Goal: Communication & Community: Answer question/provide support

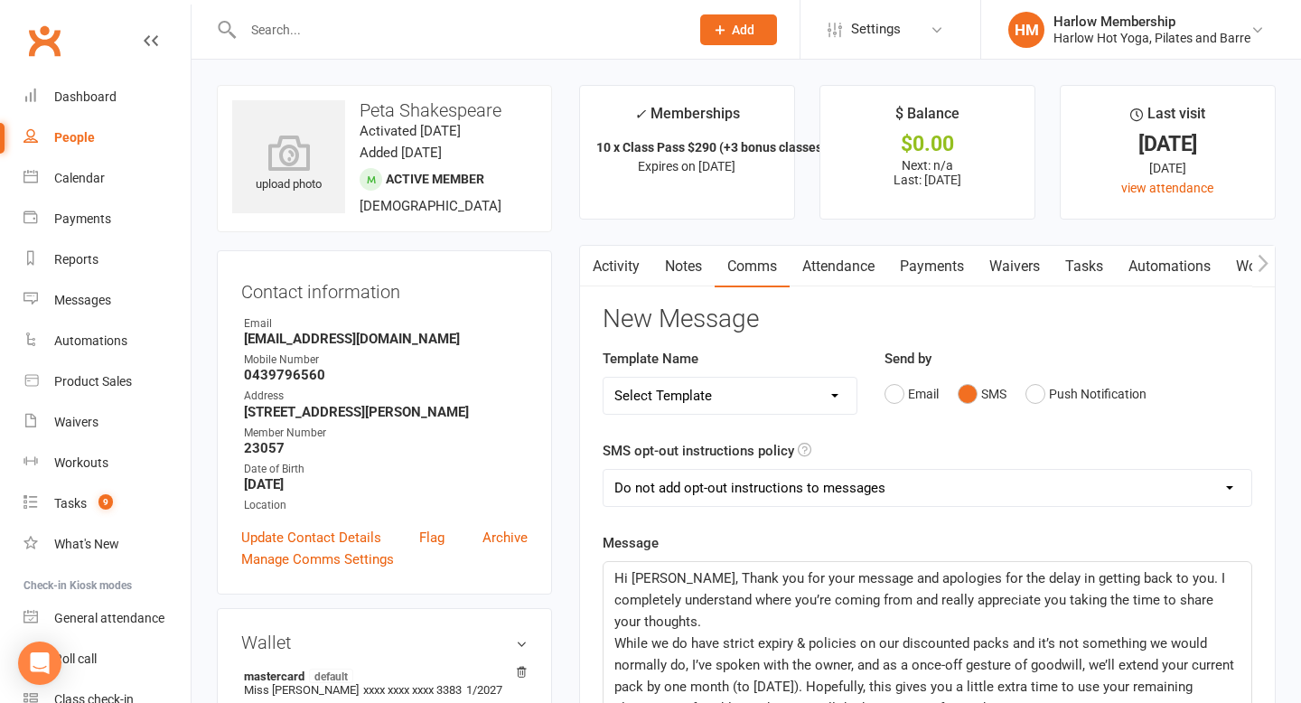
select select "2"
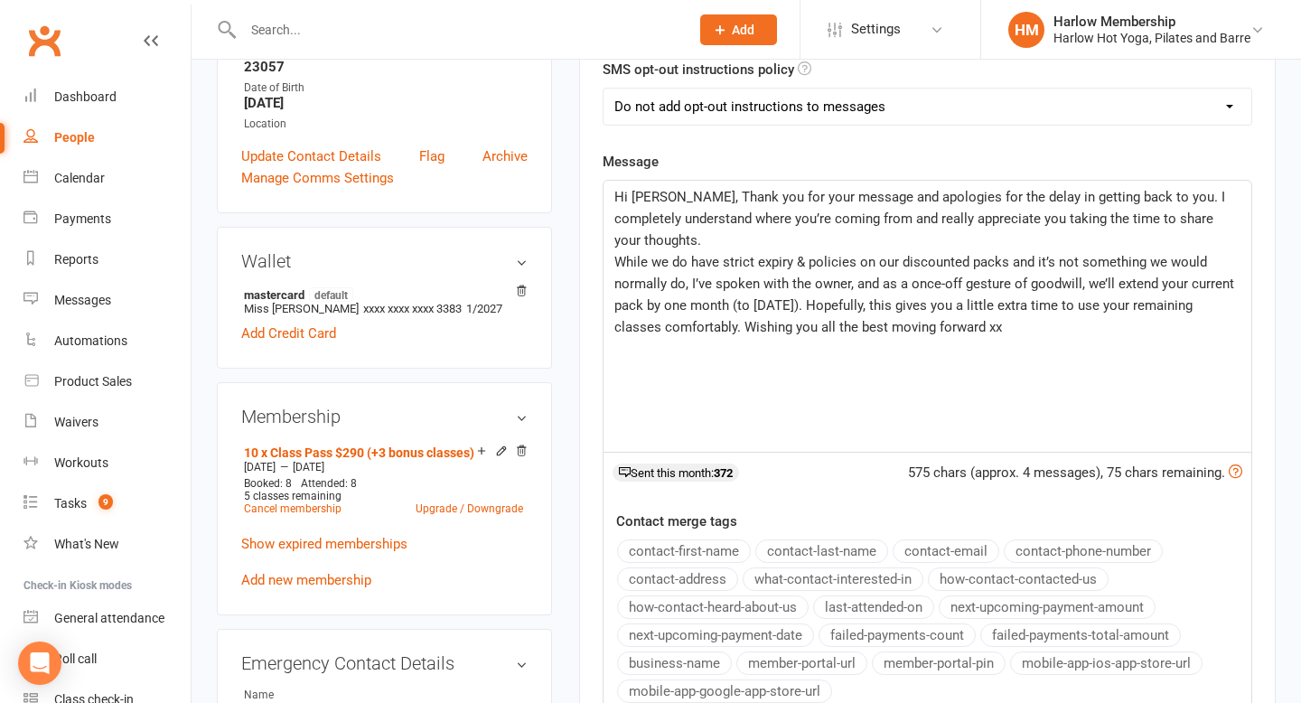
click at [982, 314] on p "While we do have strict expiry & policies on our discounted packs and it’s not …" at bounding box center [927, 294] width 626 height 87
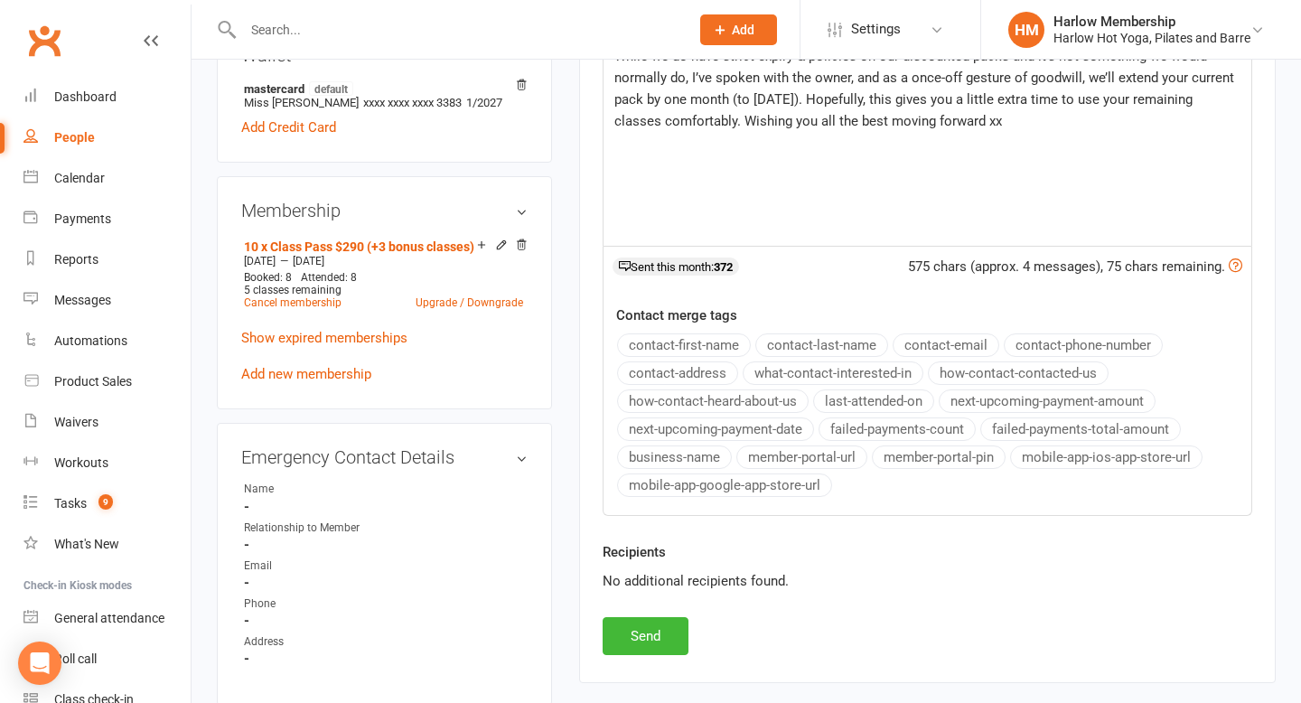
scroll to position [602, 0]
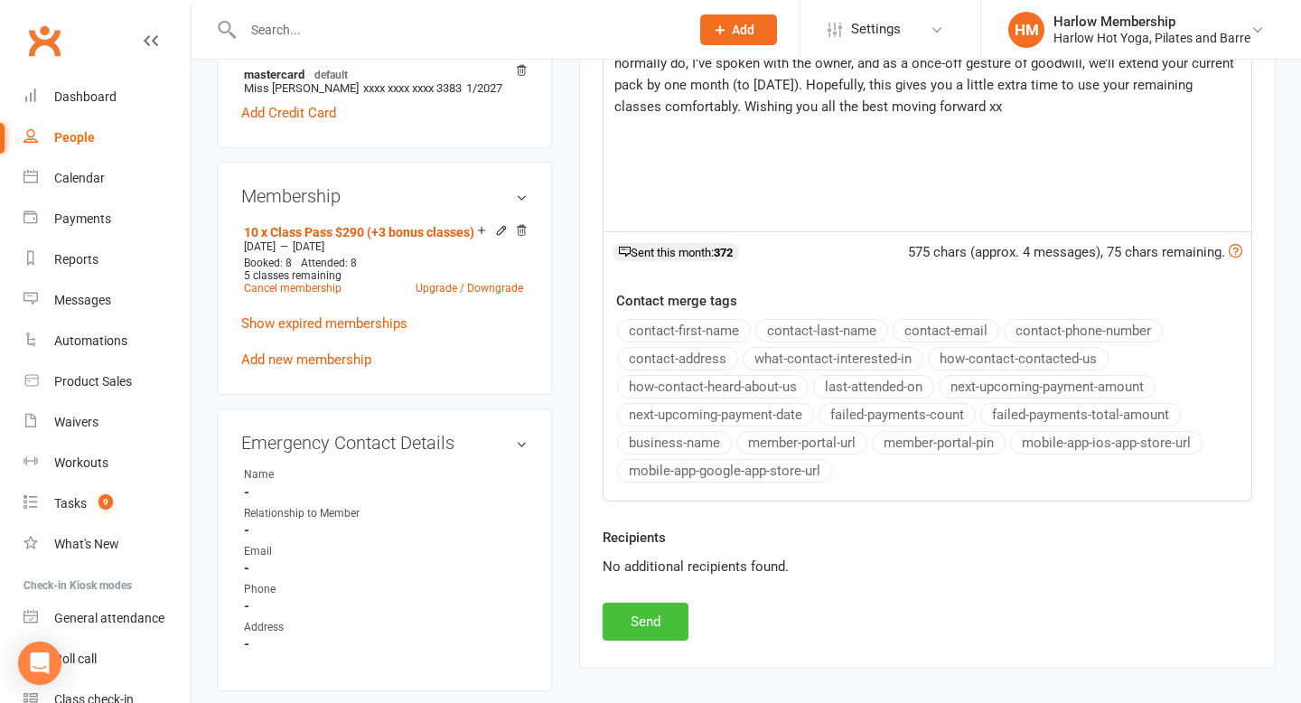
click at [655, 627] on button "Send" at bounding box center [645, 621] width 86 height 38
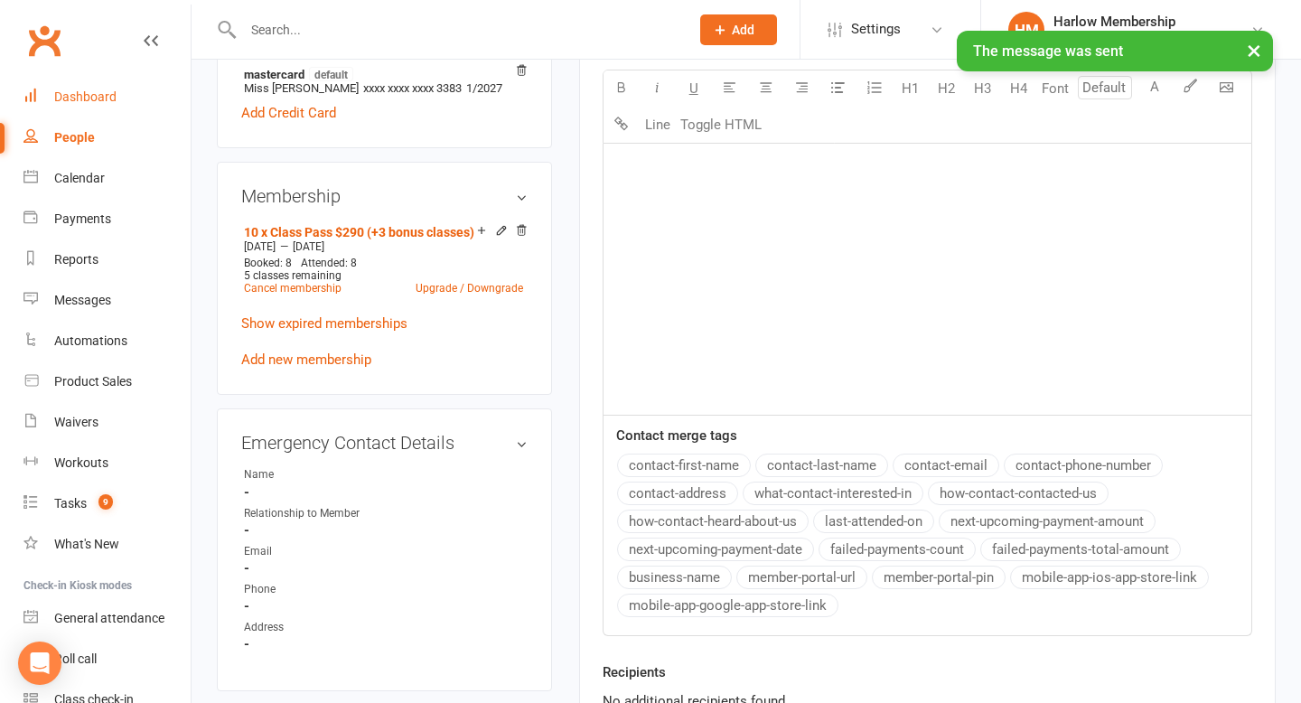
click at [103, 97] on div "Dashboard" at bounding box center [85, 96] width 62 height 14
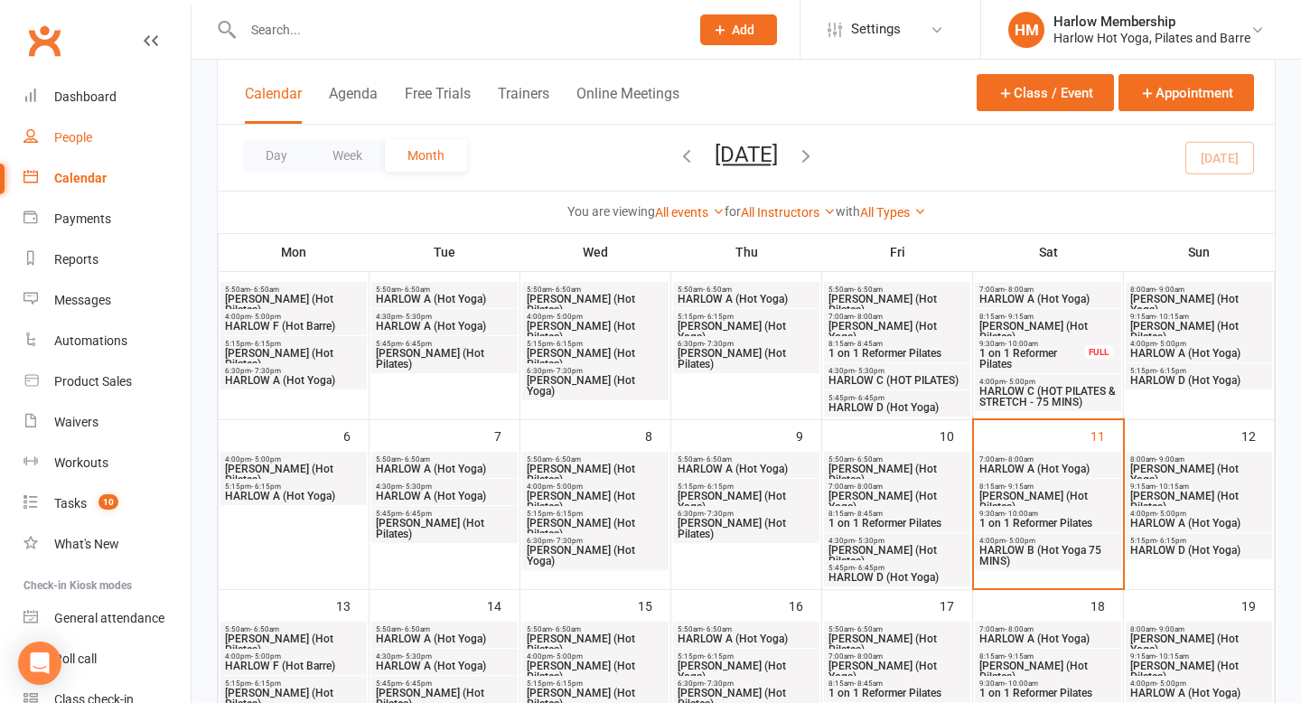
click at [89, 118] on link "People" at bounding box center [106, 137] width 167 height 41
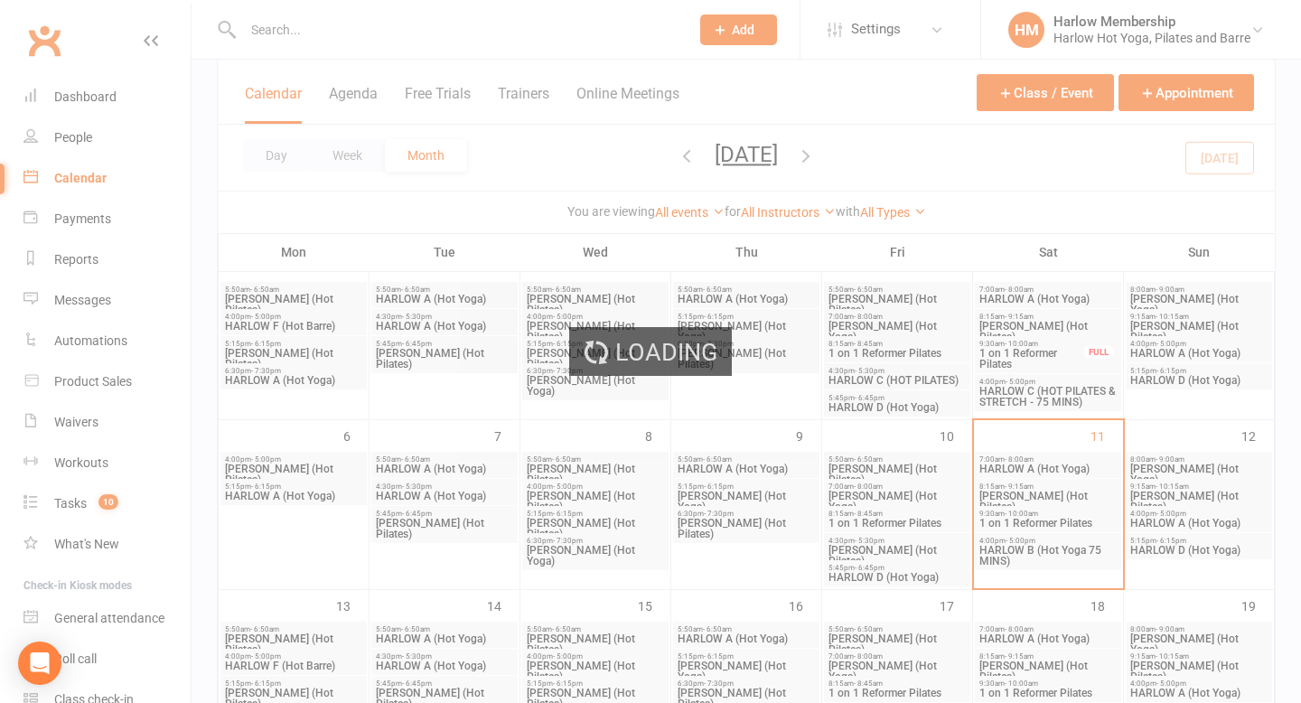
select select "100"
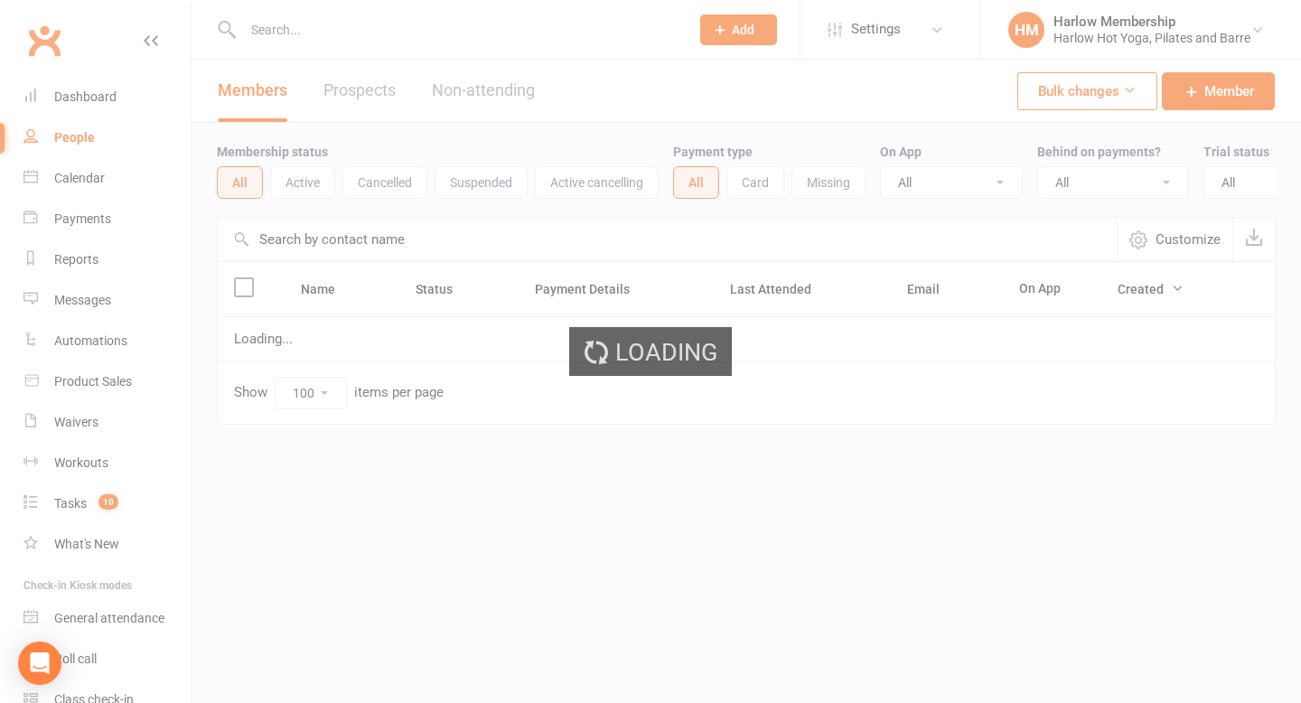
click at [89, 89] on div "Loading" at bounding box center [650, 351] width 1301 height 703
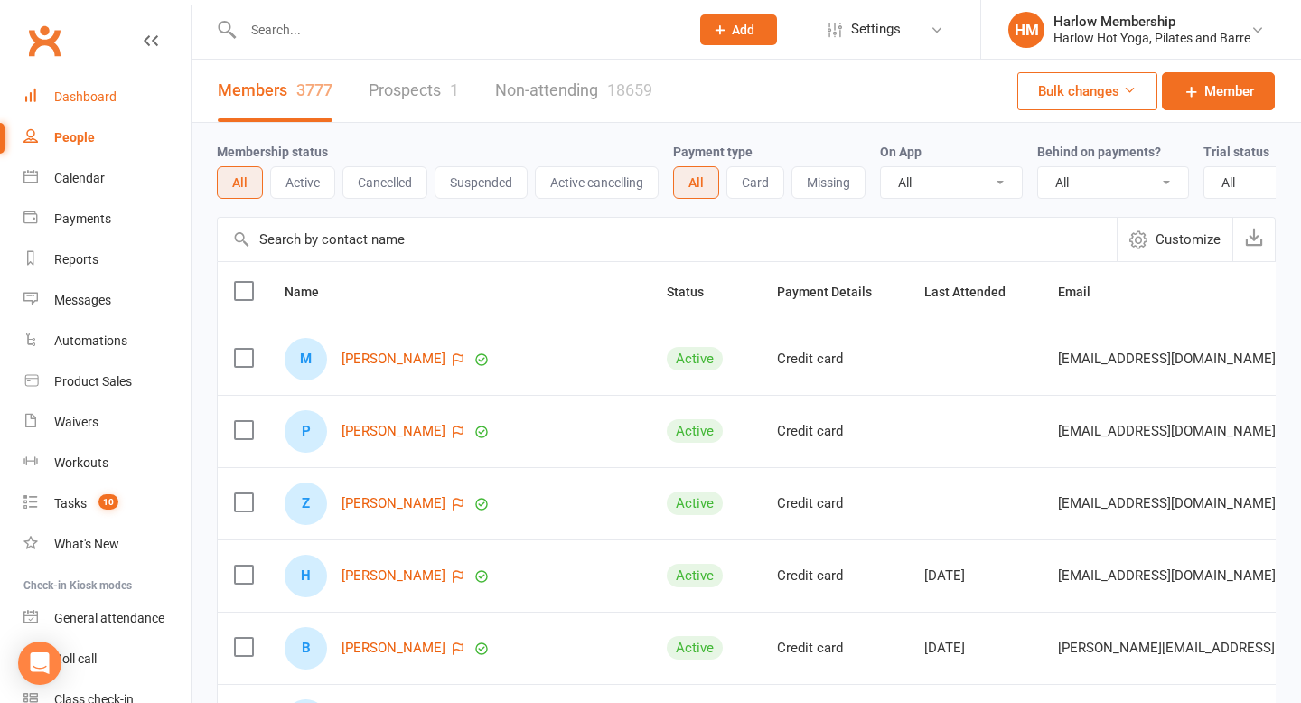
click at [83, 96] on div "Dashboard" at bounding box center [85, 96] width 62 height 14
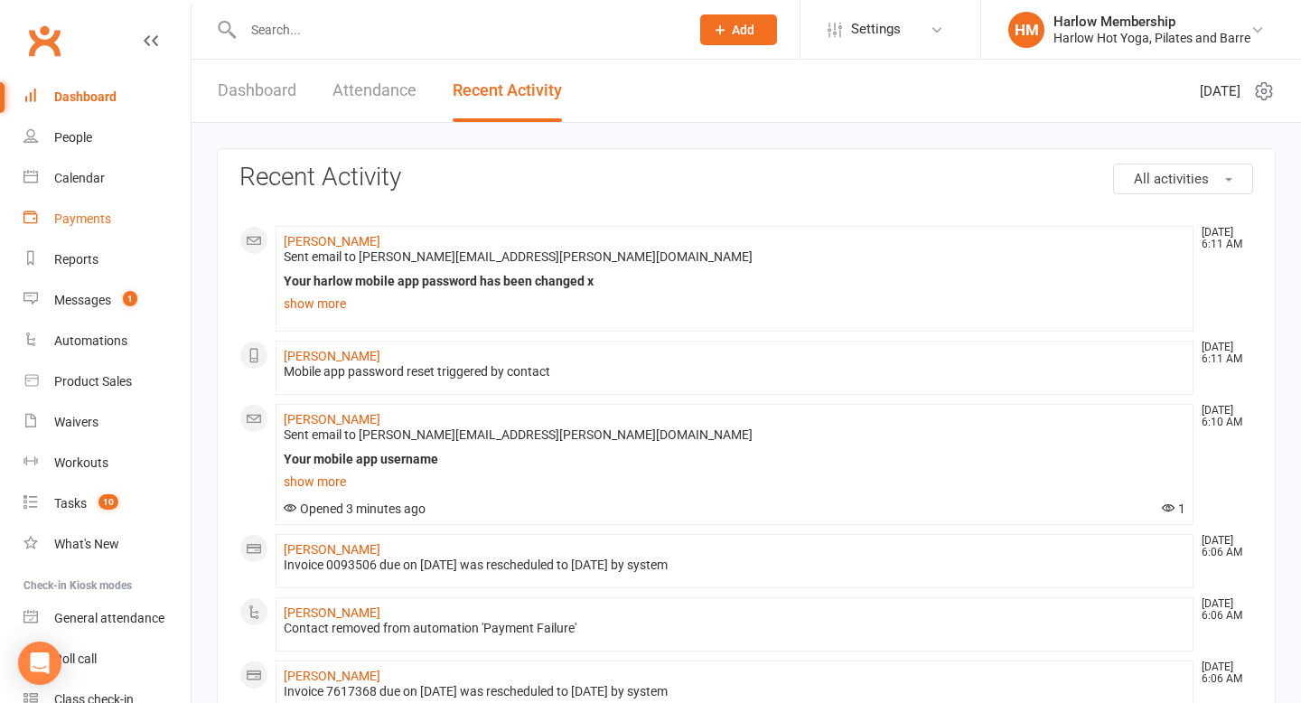
click at [93, 224] on div "Payments" at bounding box center [82, 218] width 57 height 14
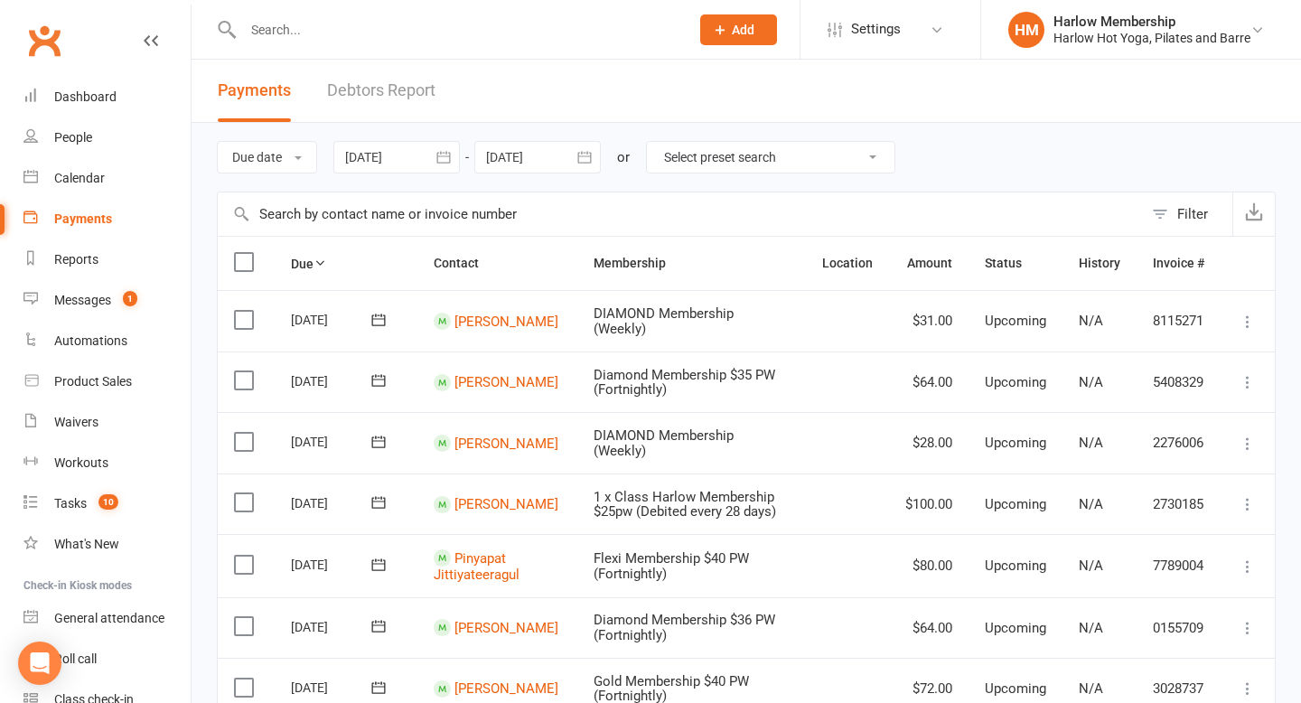
click at [1190, 208] on div "Filter" at bounding box center [1192, 214] width 31 height 22
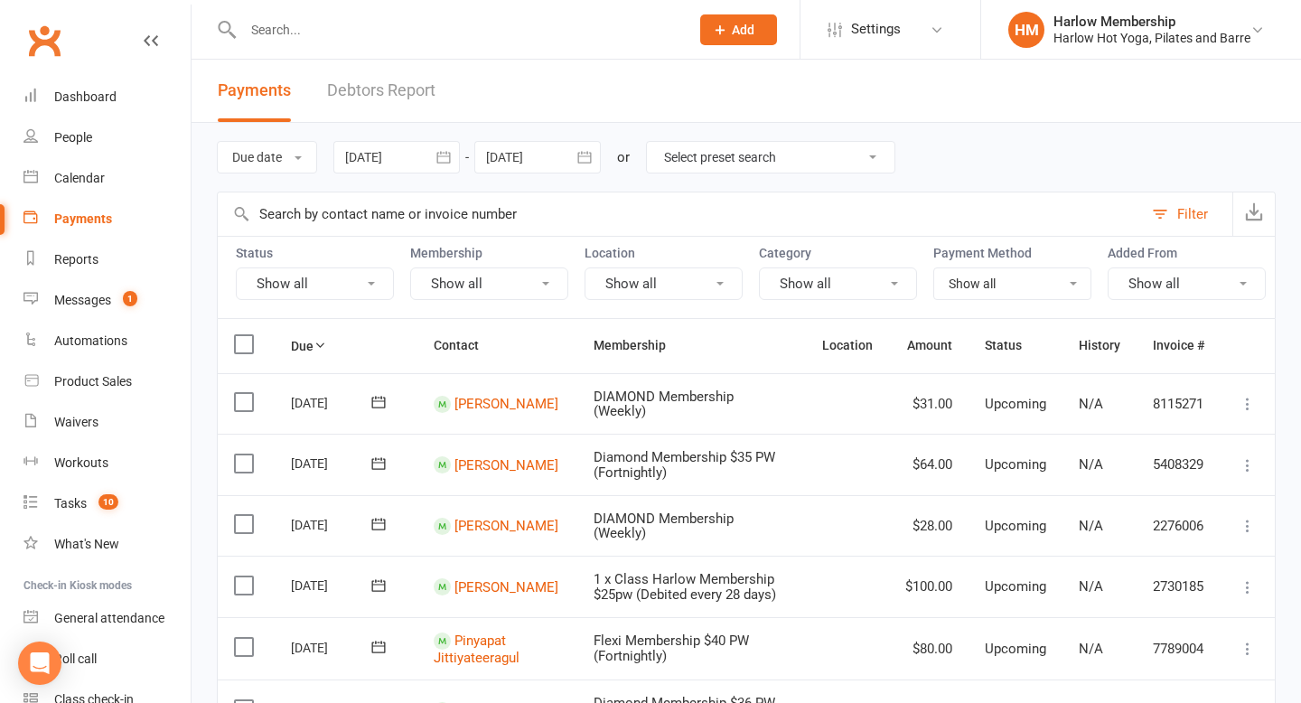
click at [341, 293] on button "Show all" at bounding box center [315, 283] width 158 height 33
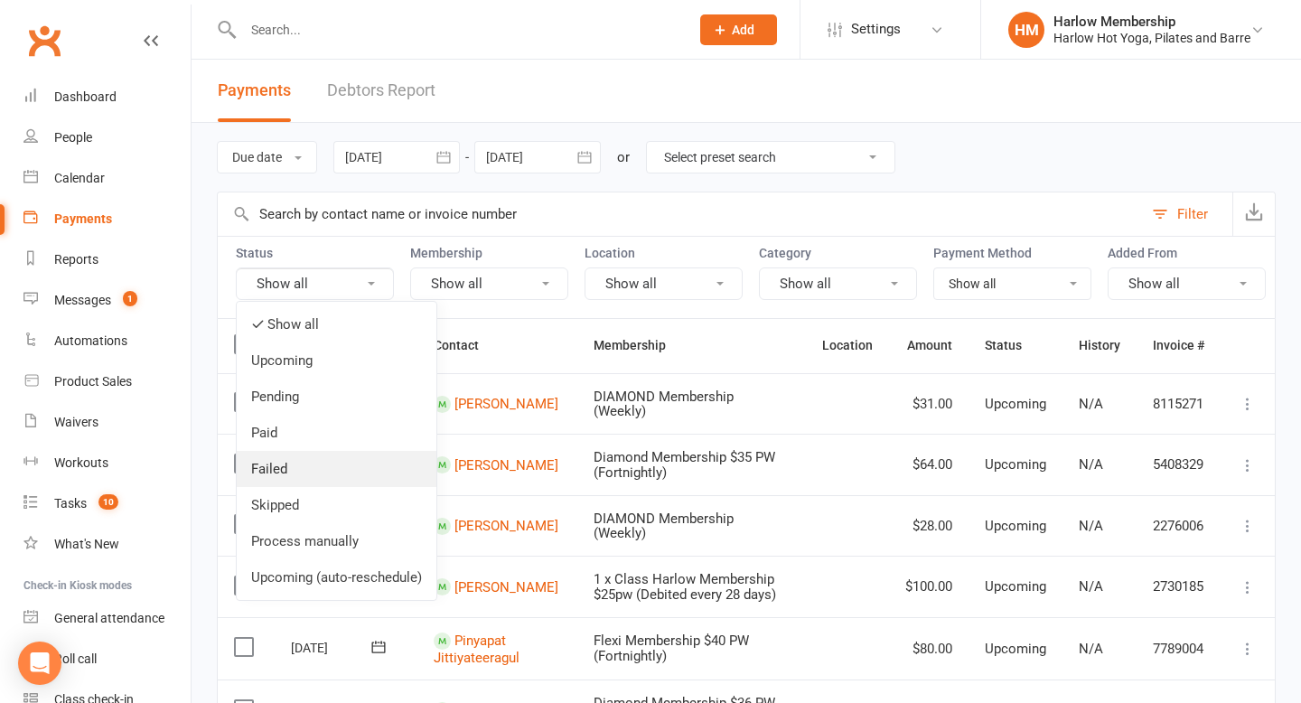
click at [300, 458] on link "Failed" at bounding box center [337, 469] width 200 height 36
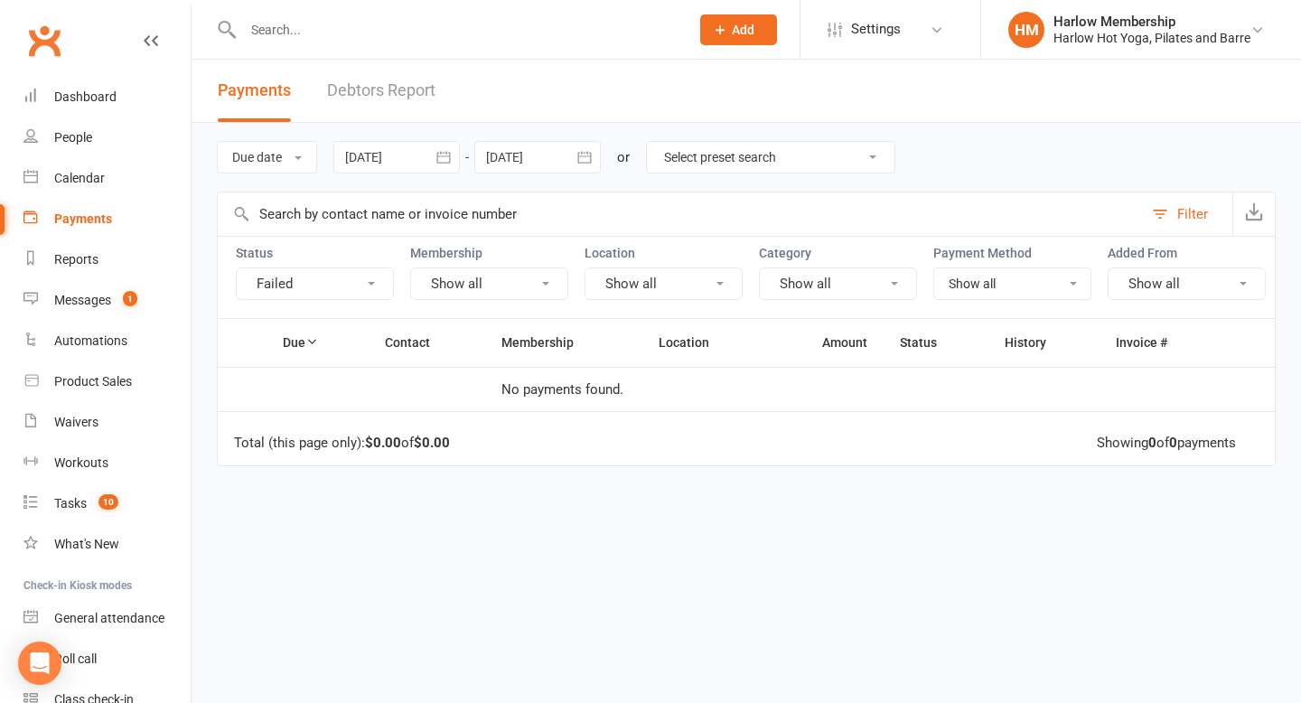
click at [311, 288] on button "Failed" at bounding box center [315, 283] width 158 height 33
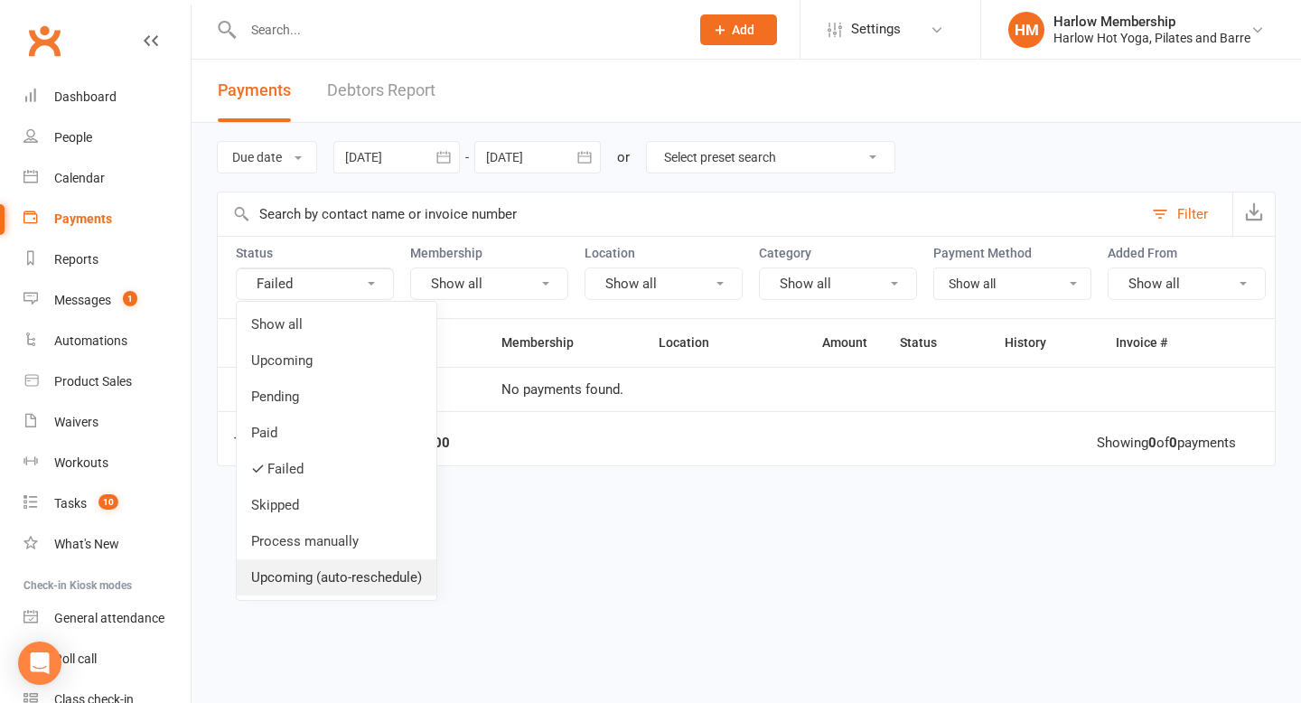
click at [314, 559] on link "Upcoming (auto-reschedule)" at bounding box center [337, 577] width 200 height 36
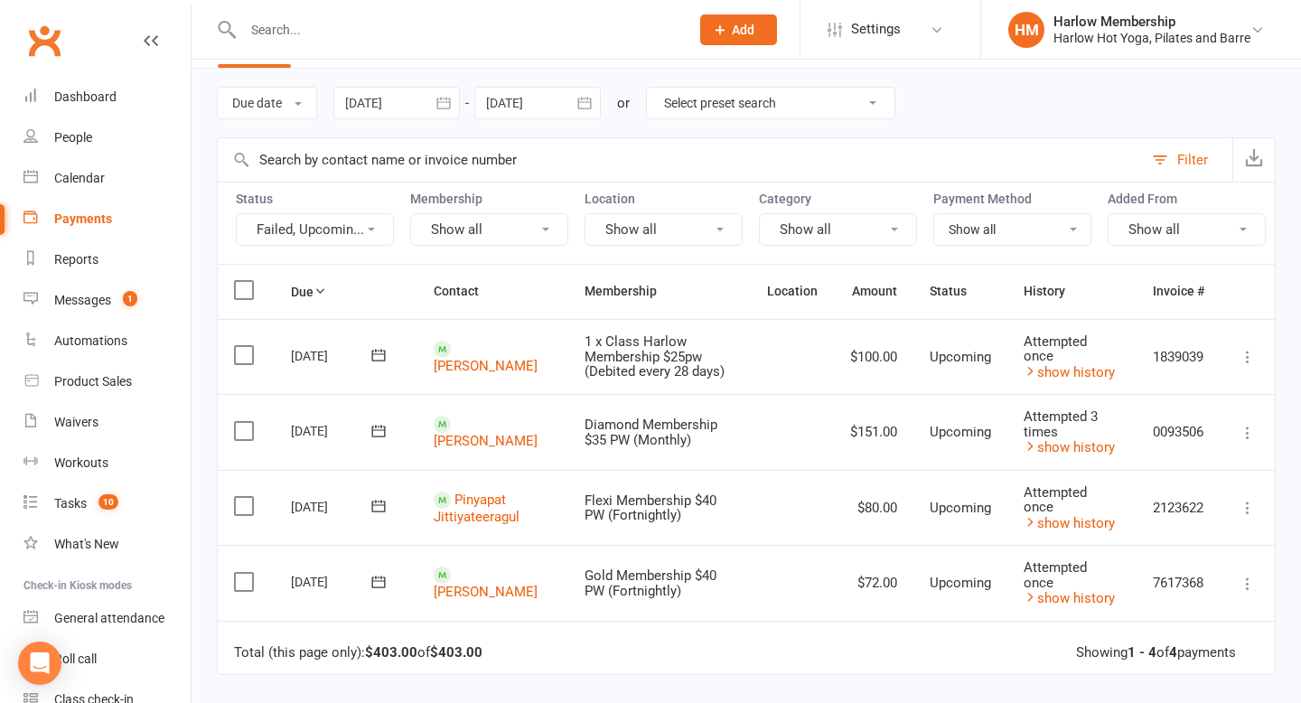
scroll to position [56, 0]
click at [89, 98] on div "Dashboard" at bounding box center [85, 96] width 62 height 14
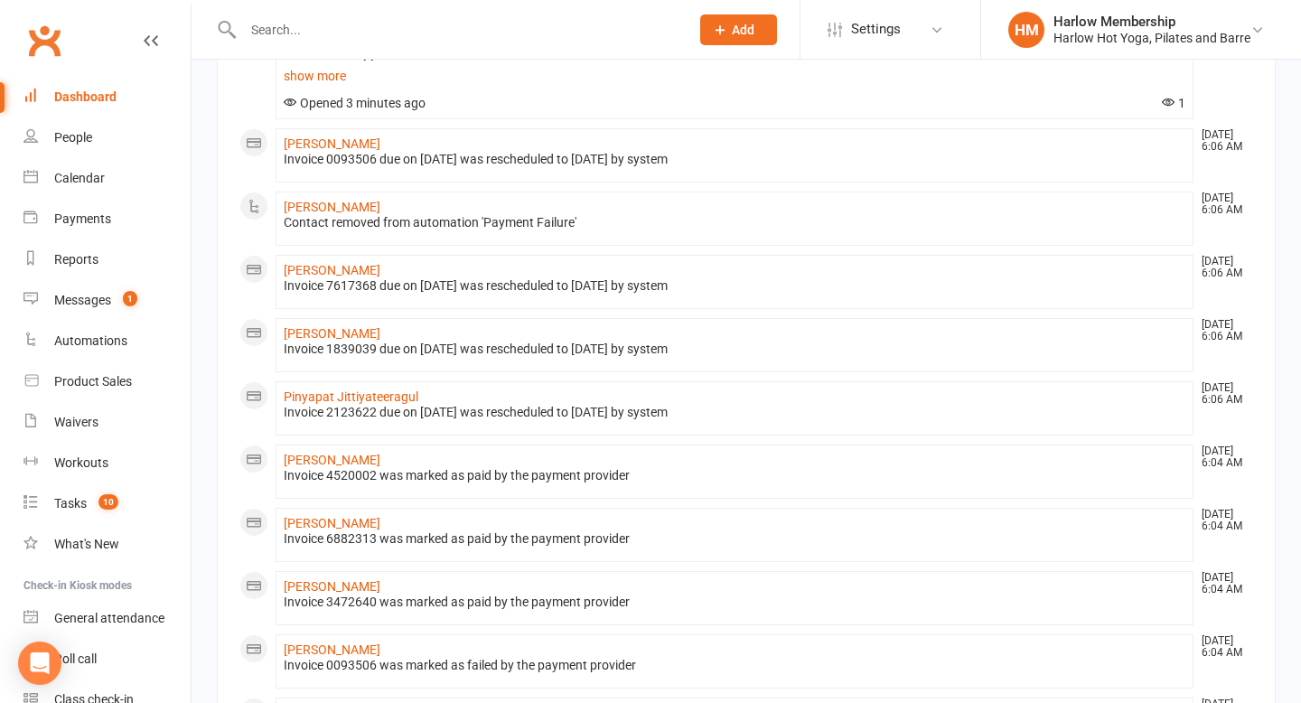
scroll to position [406, 0]
click at [112, 92] on div "Dashboard" at bounding box center [85, 96] width 62 height 14
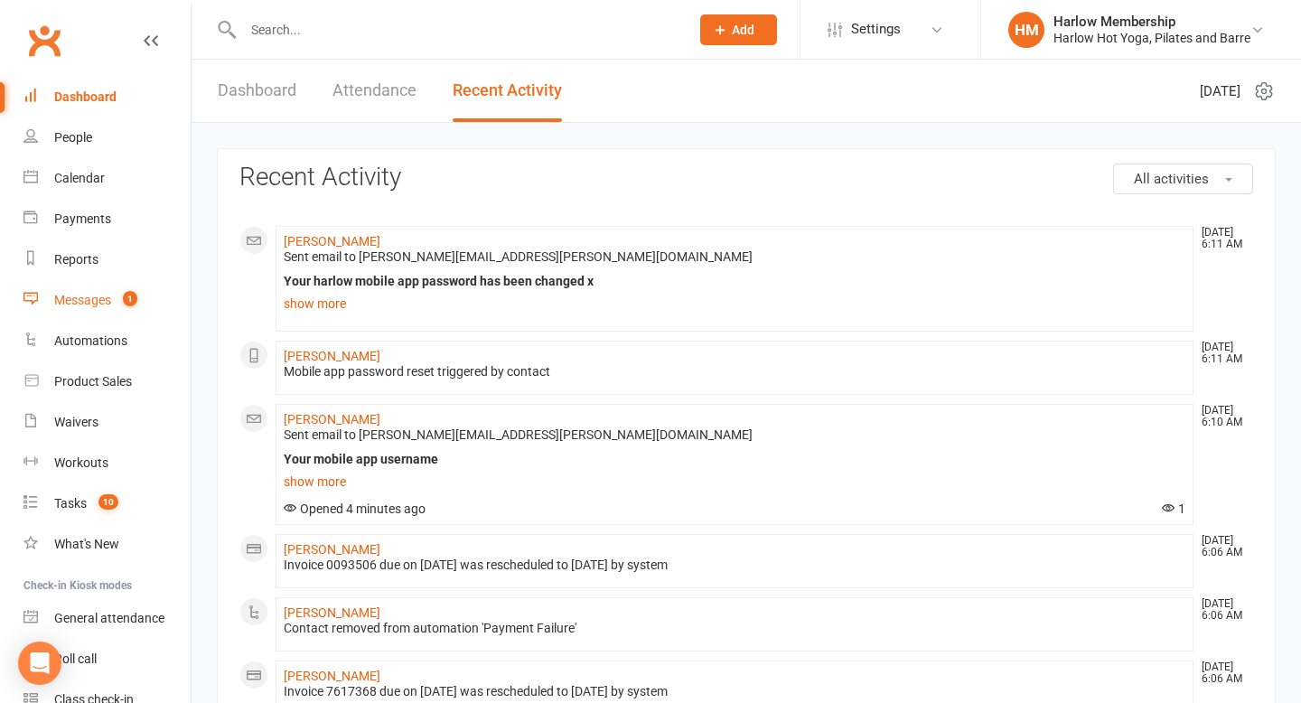
click at [105, 296] on div "Messages" at bounding box center [82, 300] width 57 height 14
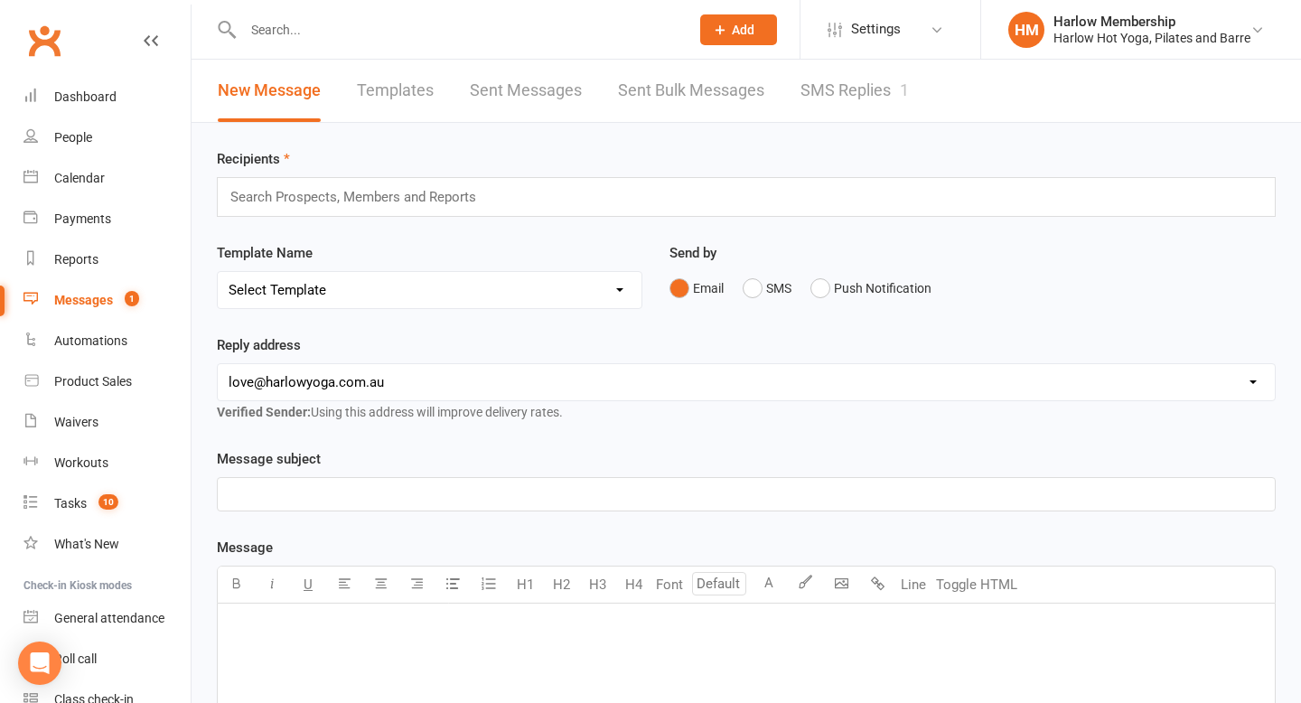
click at [839, 80] on link "SMS Replies 1" at bounding box center [854, 91] width 108 height 62
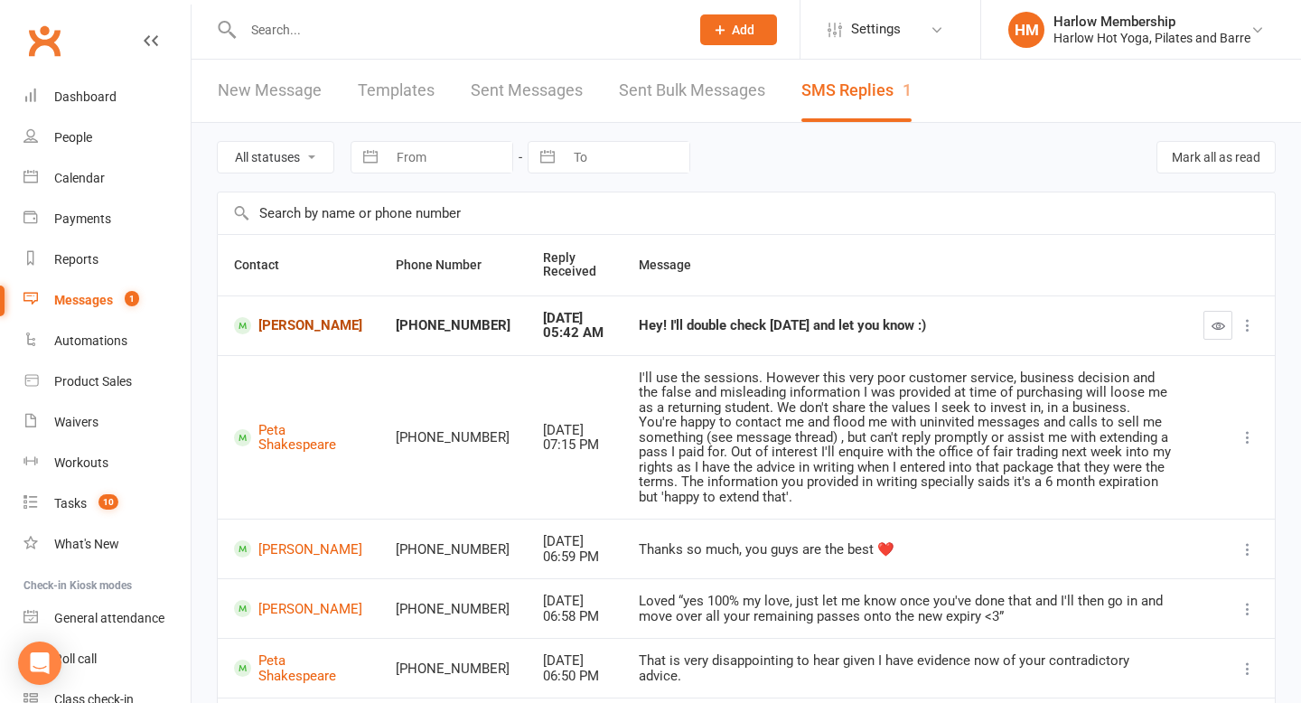
click at [293, 323] on link "Remy Jane Woods" at bounding box center [298, 325] width 129 height 17
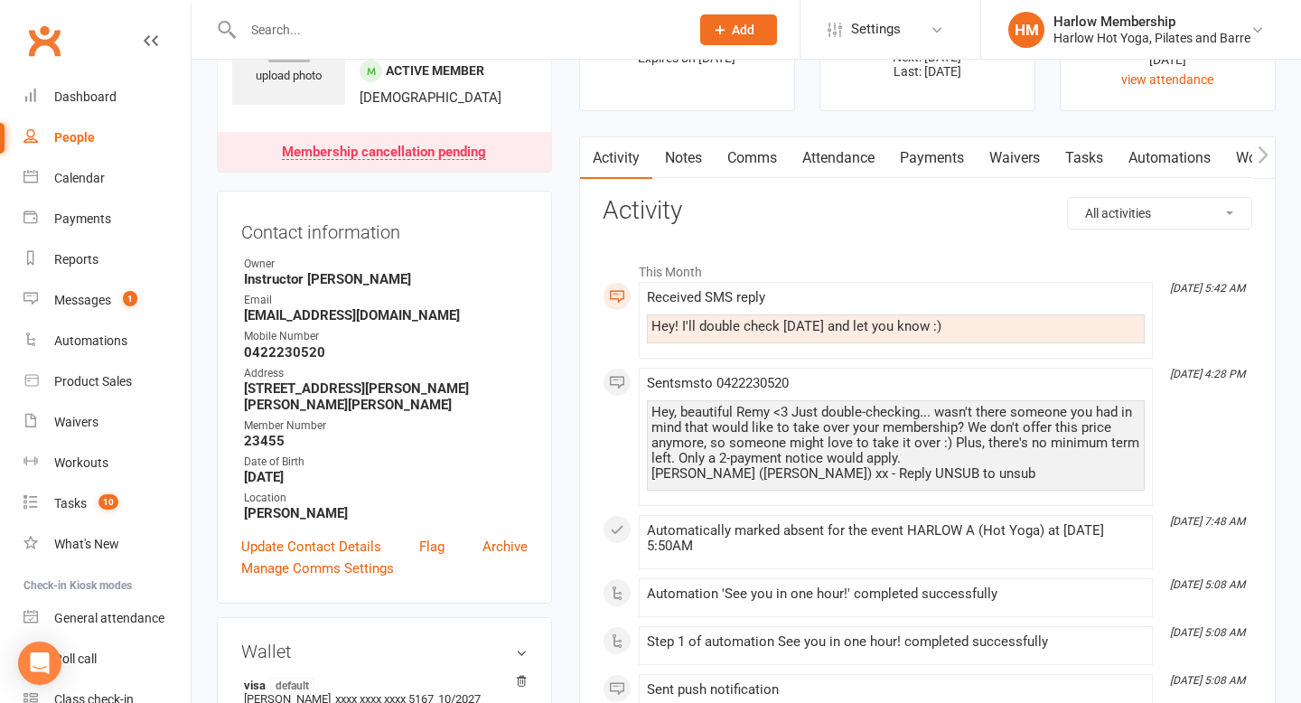
scroll to position [89, 0]
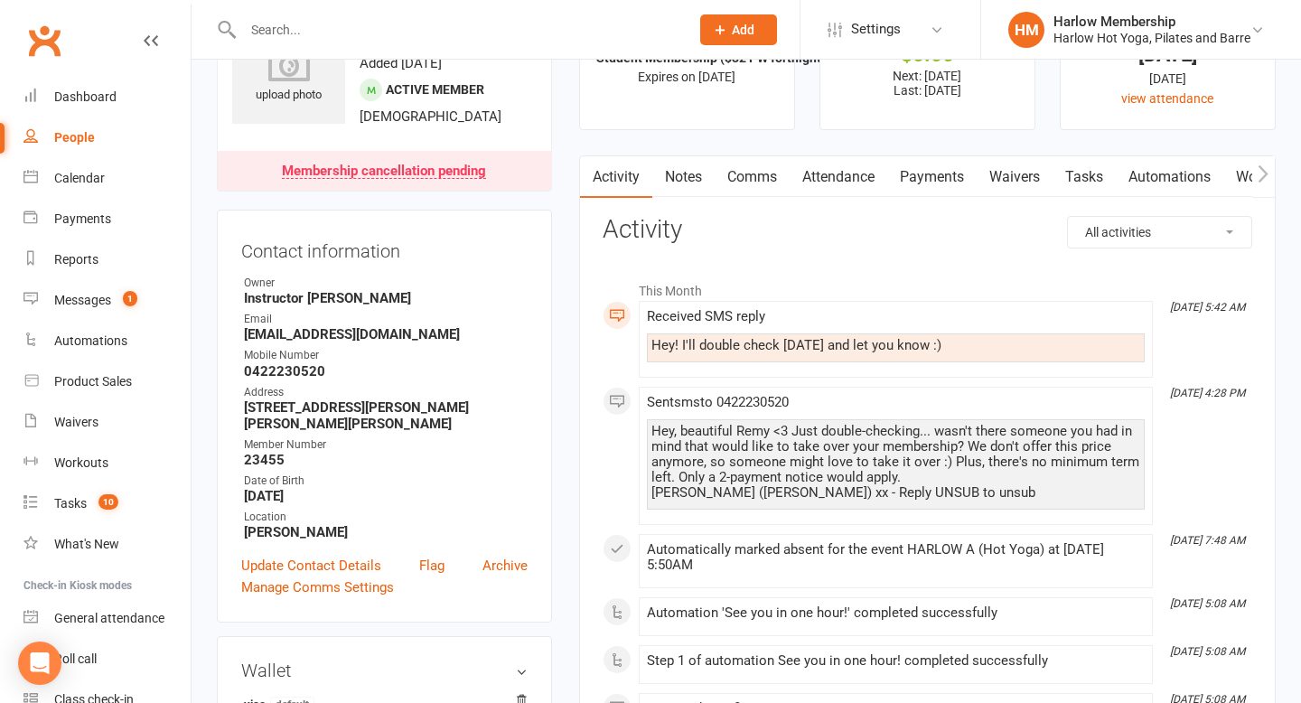
click at [679, 183] on link "Notes" at bounding box center [683, 177] width 62 height 42
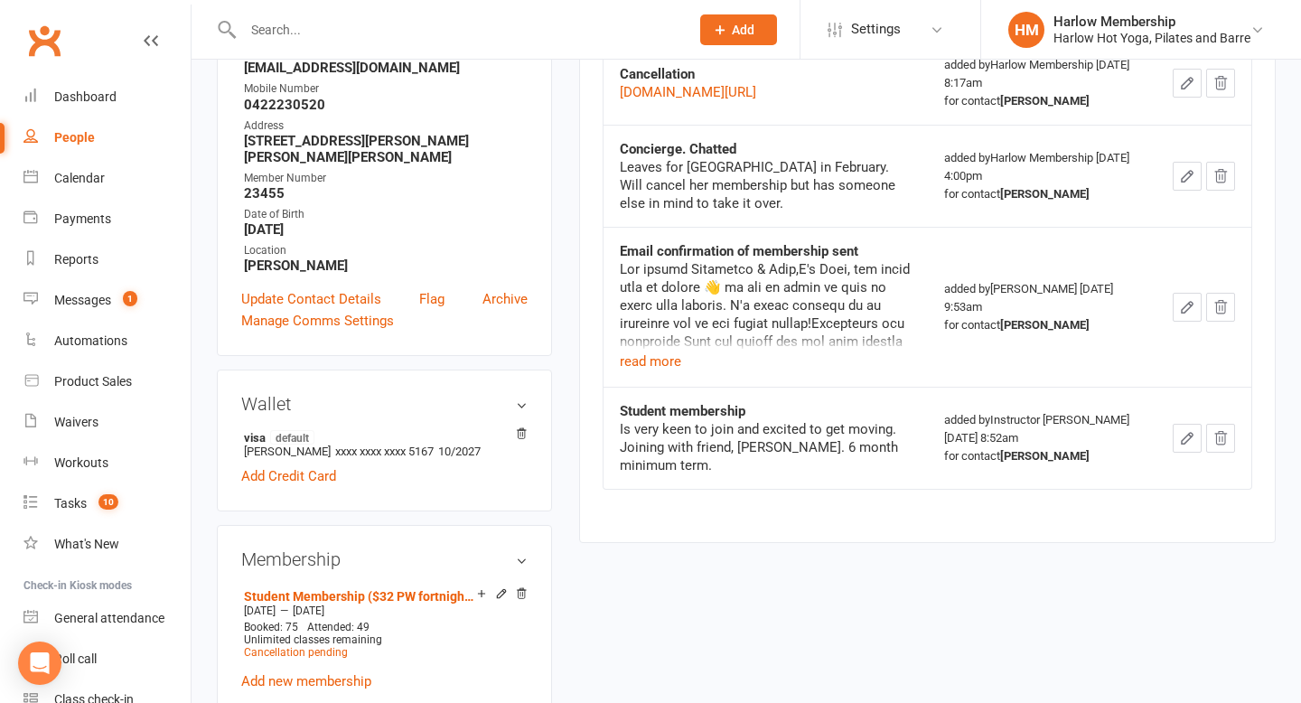
scroll to position [403, 0]
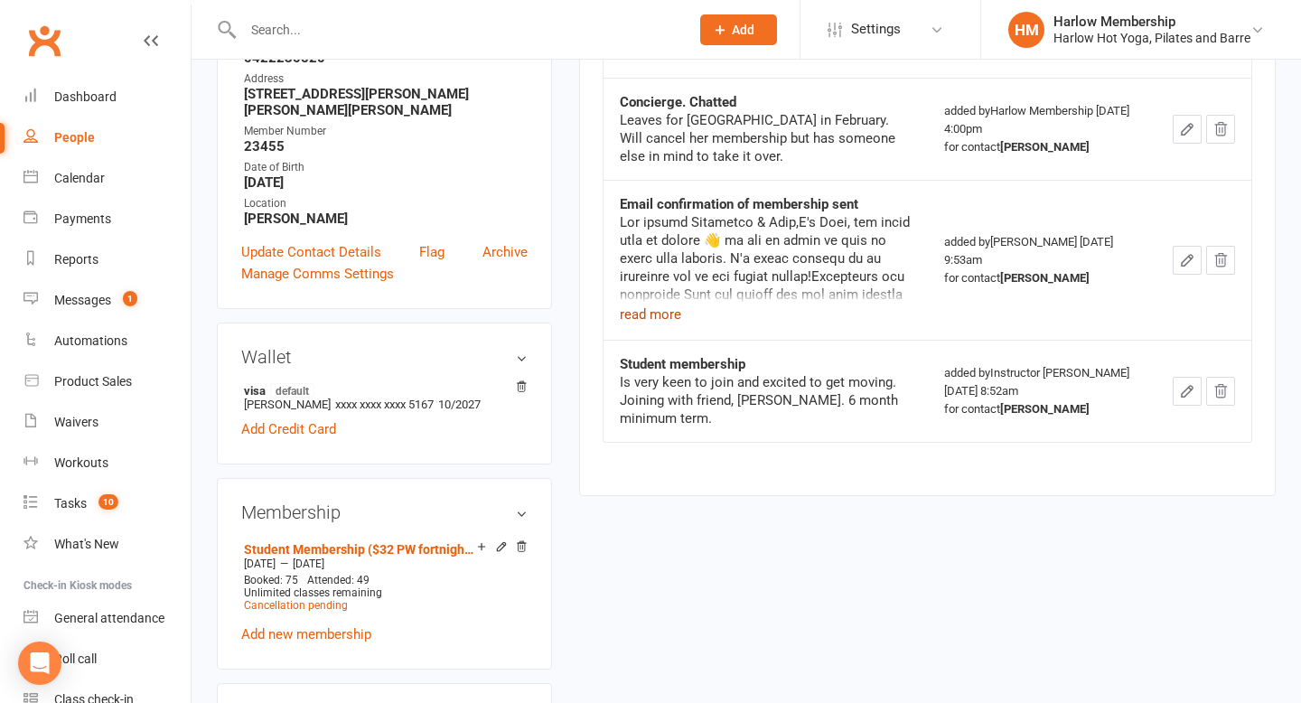
click at [661, 325] on button "read more" at bounding box center [650, 314] width 61 height 22
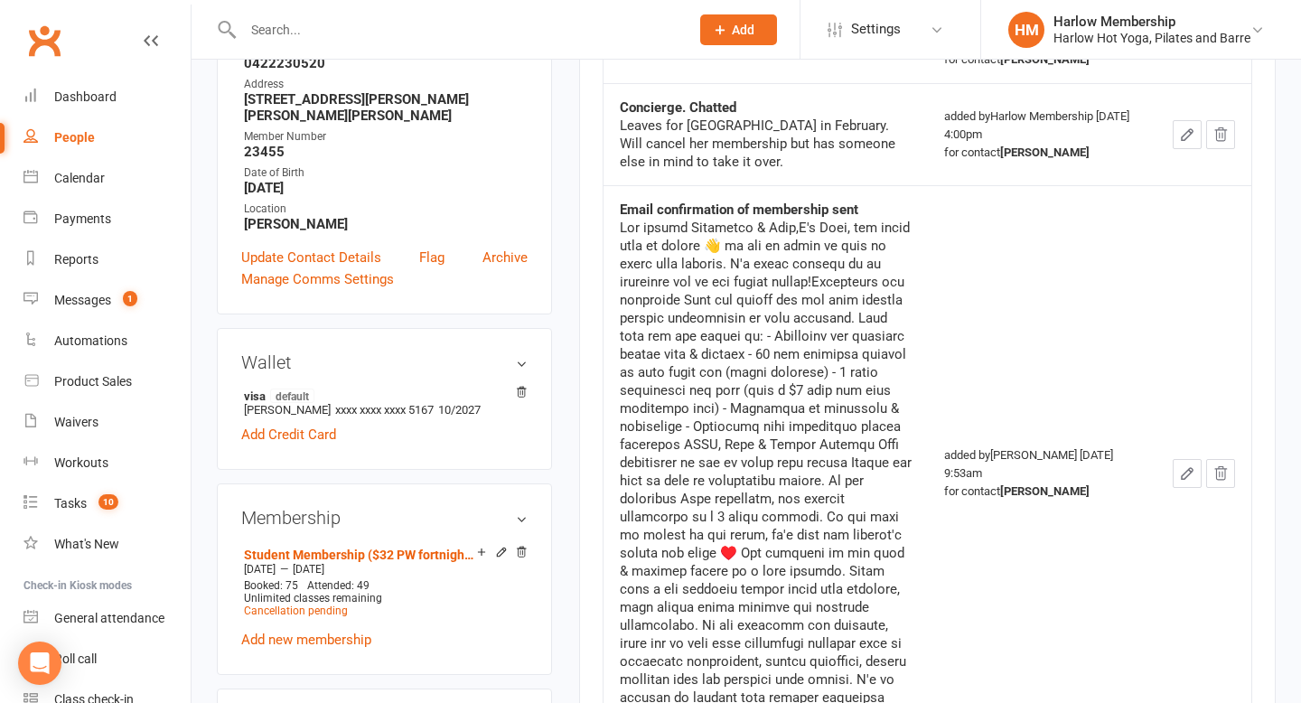
scroll to position [0, 0]
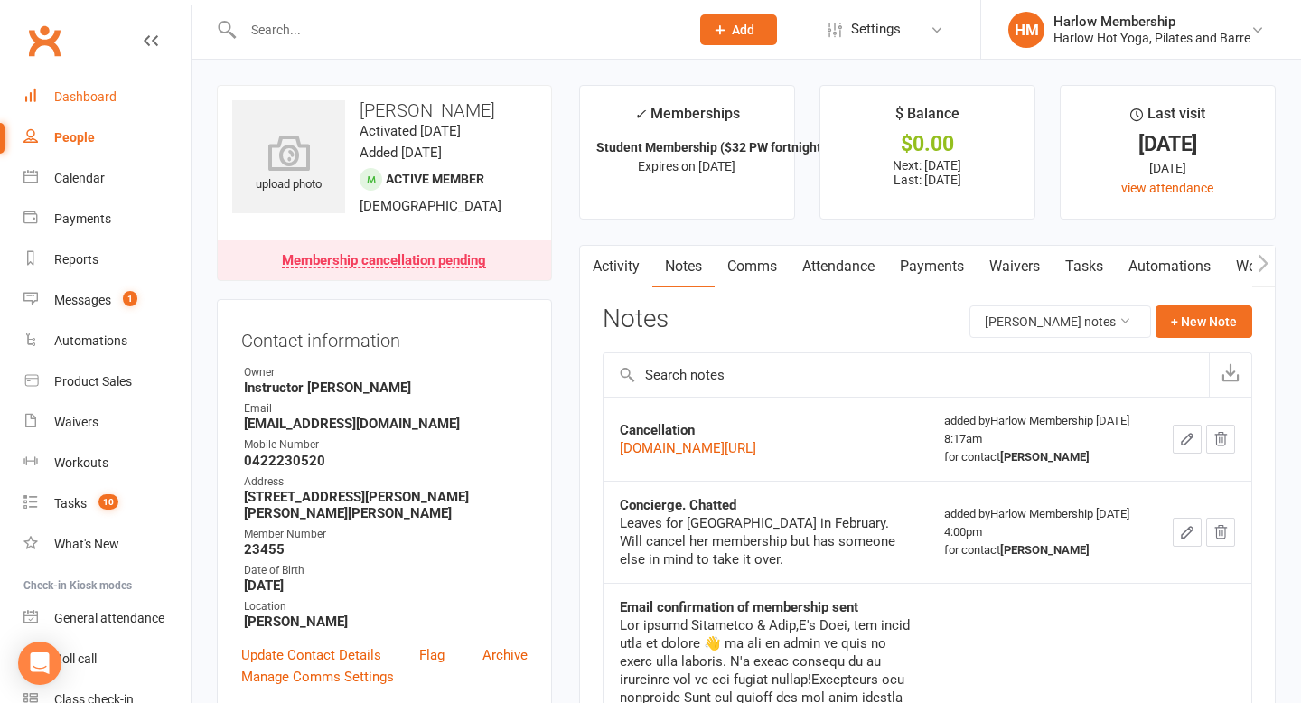
click at [121, 83] on link "Dashboard" at bounding box center [106, 97] width 167 height 41
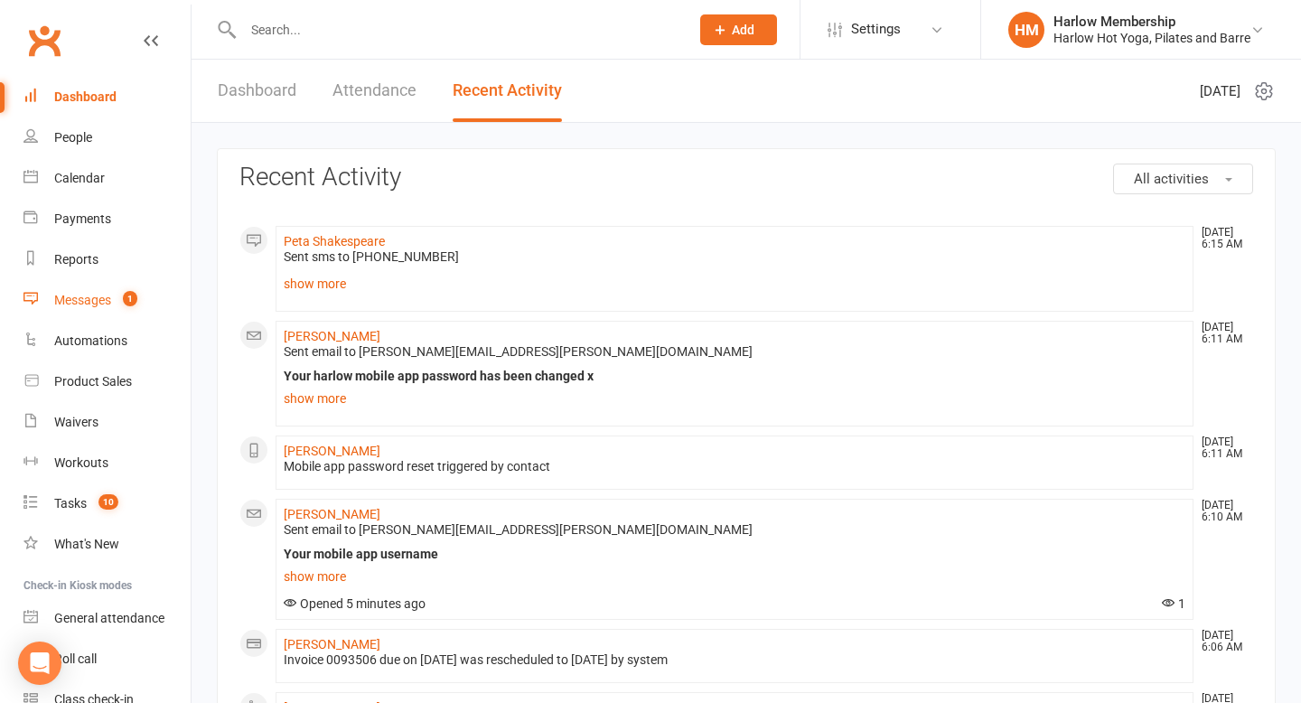
click at [84, 295] on div "Messages" at bounding box center [82, 300] width 57 height 14
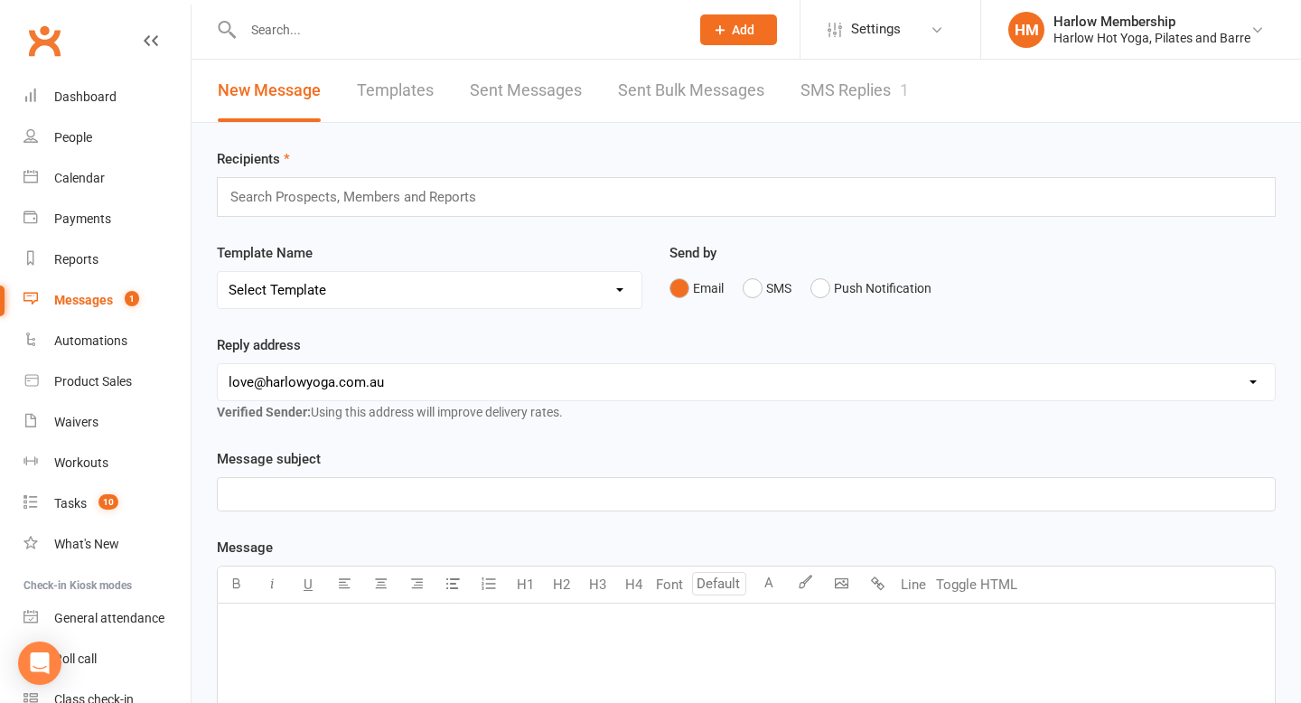
click at [864, 113] on link "SMS Replies 1" at bounding box center [854, 91] width 108 height 62
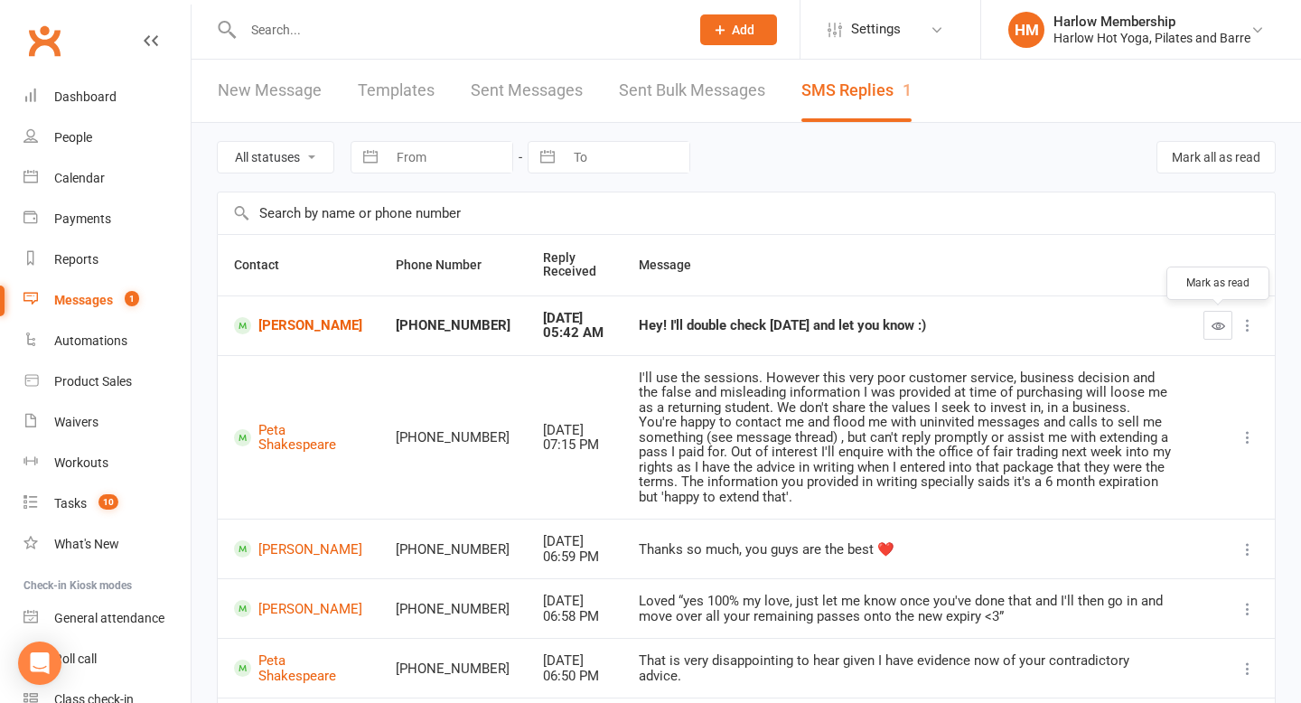
click at [1215, 327] on icon "button" at bounding box center [1218, 326] width 14 height 14
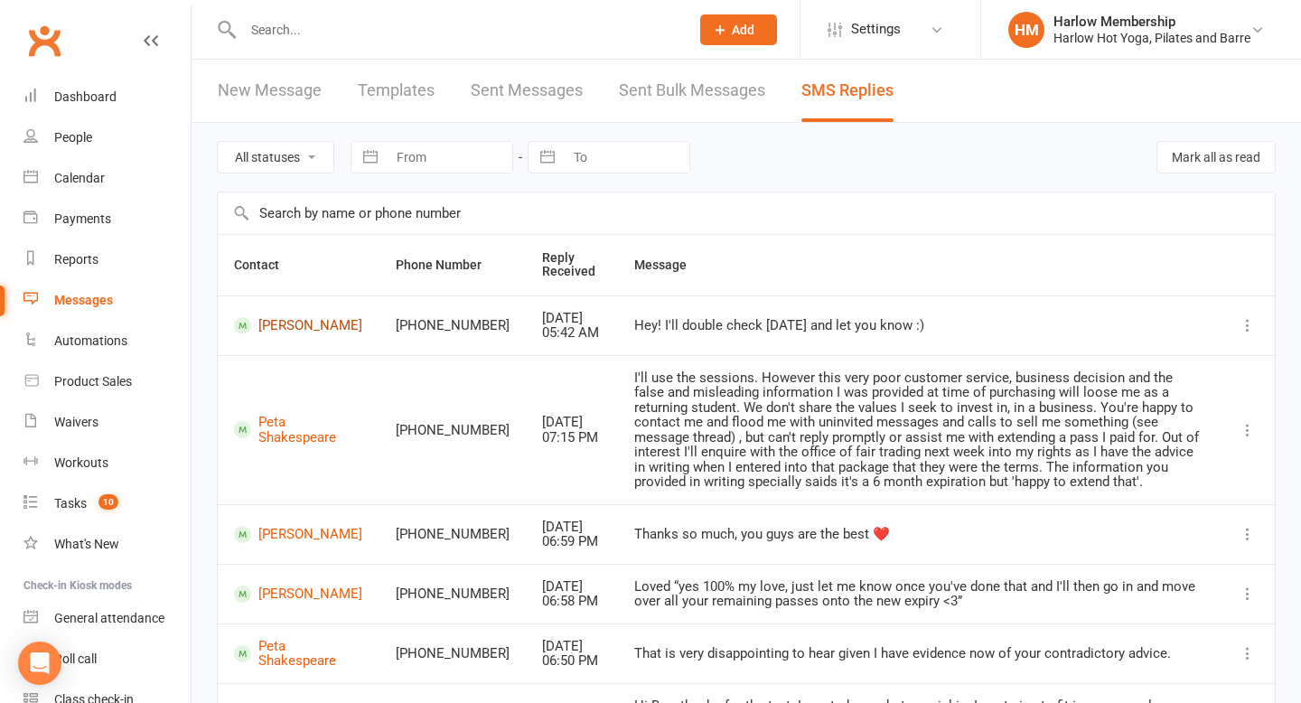
click at [277, 323] on link "[PERSON_NAME]" at bounding box center [298, 325] width 129 height 17
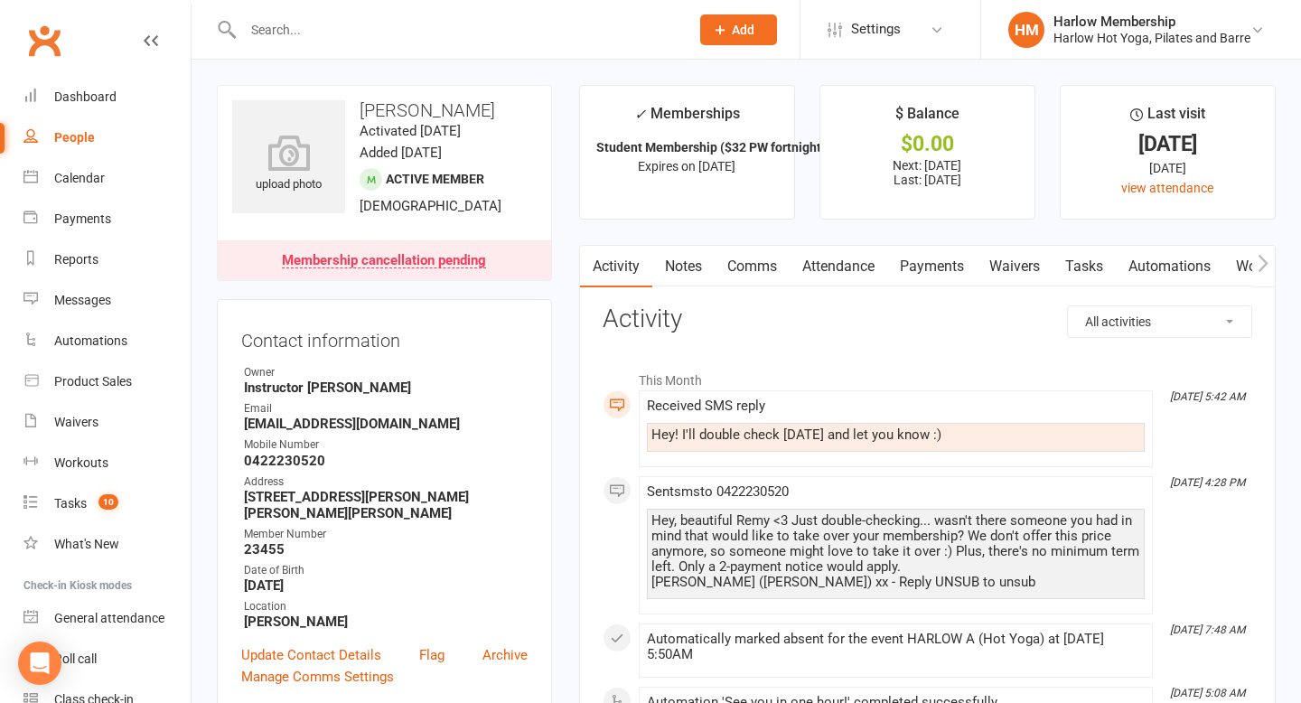
click at [767, 274] on link "Comms" at bounding box center [751, 267] width 75 height 42
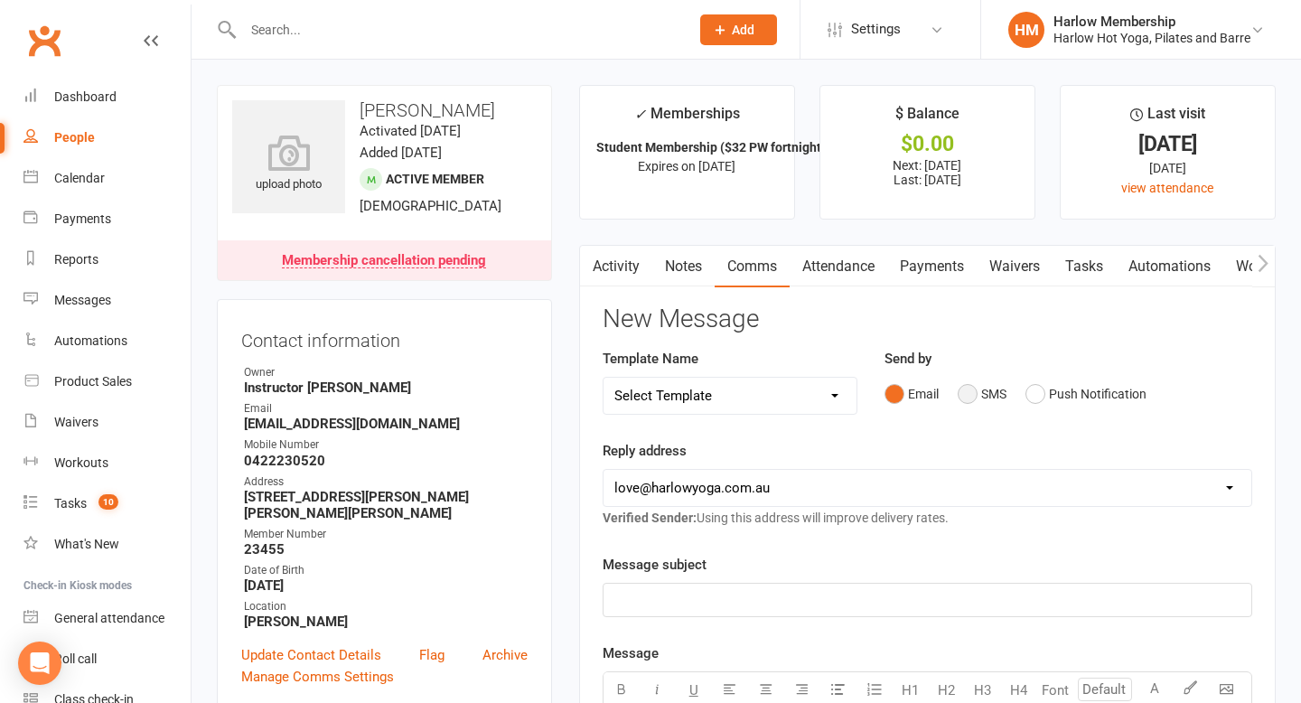
click at [970, 395] on button "SMS" at bounding box center [981, 394] width 49 height 34
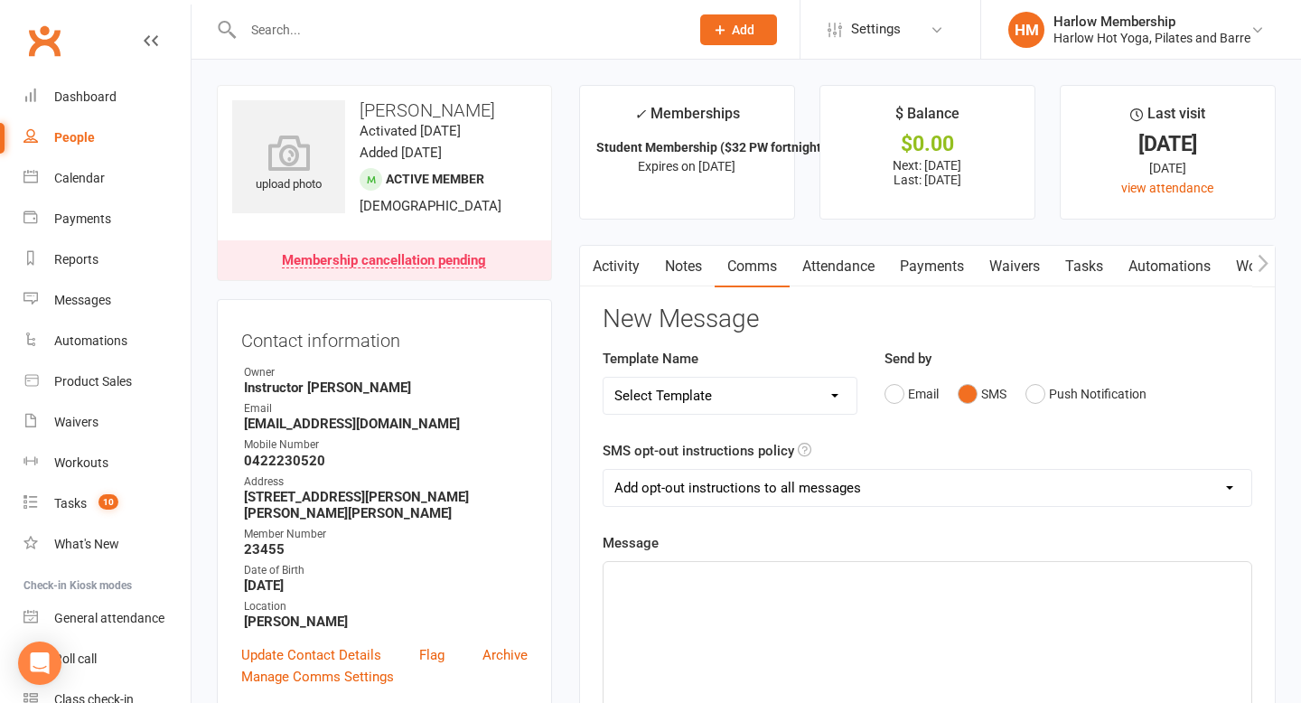
click at [808, 482] on select "Add opt-out instructions to all messages Add opt-out instructions for messages …" at bounding box center [927, 488] width 648 height 36
select select "2"
click at [603, 470] on select "Add opt-out instructions to all messages Add opt-out instructions for messages …" at bounding box center [927, 488] width 648 height 36
click at [760, 587] on p "﻿" at bounding box center [927, 578] width 626 height 22
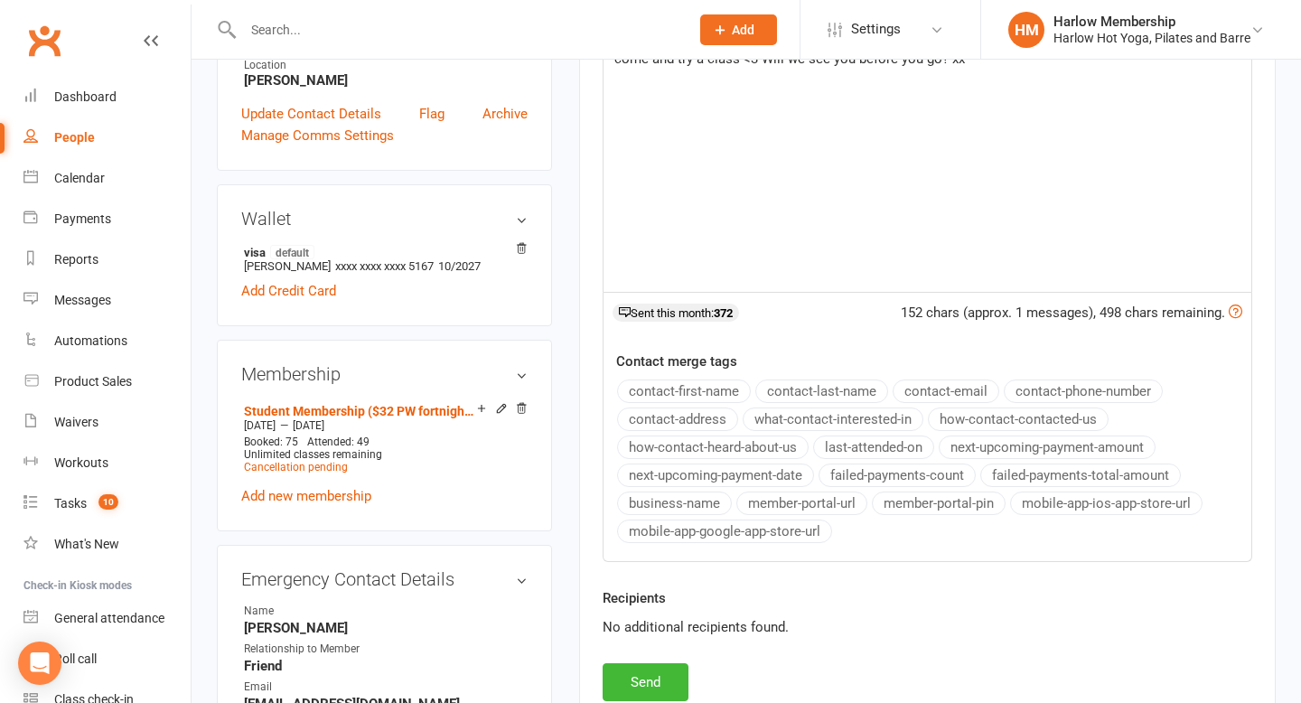
scroll to position [542, 0]
click at [668, 681] on button "Send" at bounding box center [645, 681] width 86 height 38
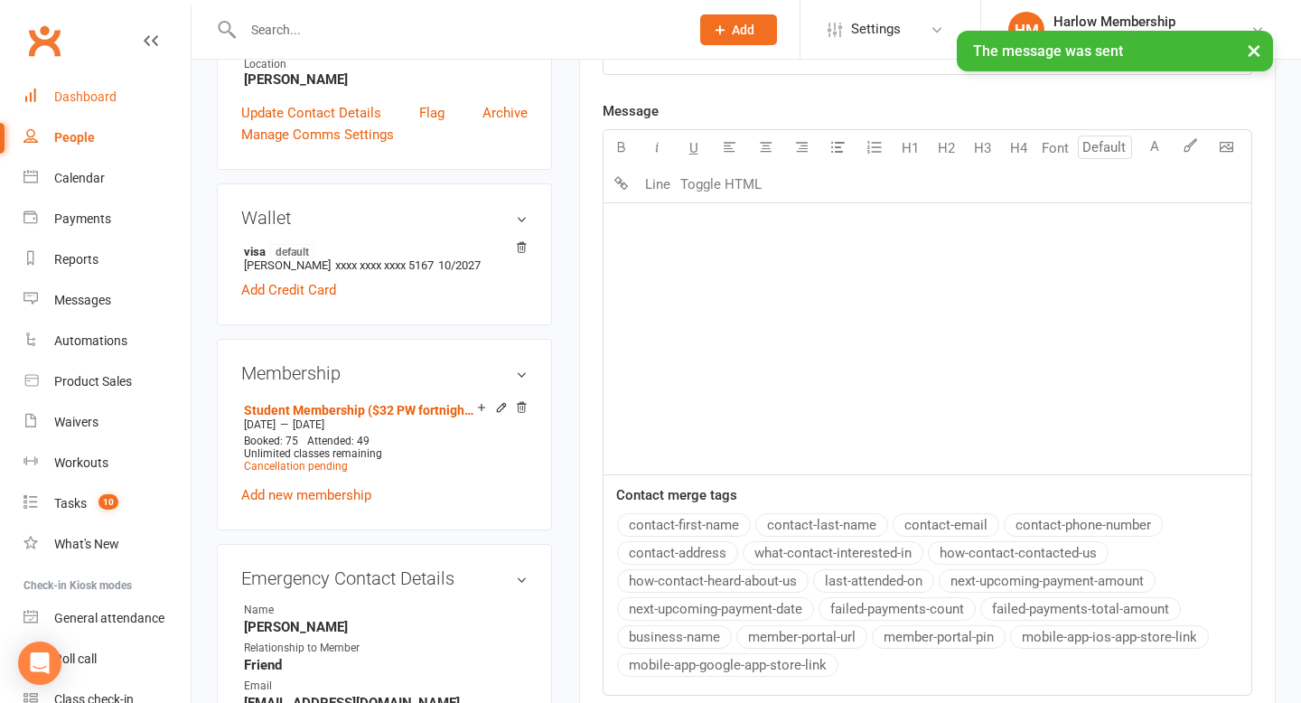
click at [92, 113] on link "Dashboard" at bounding box center [106, 97] width 167 height 41
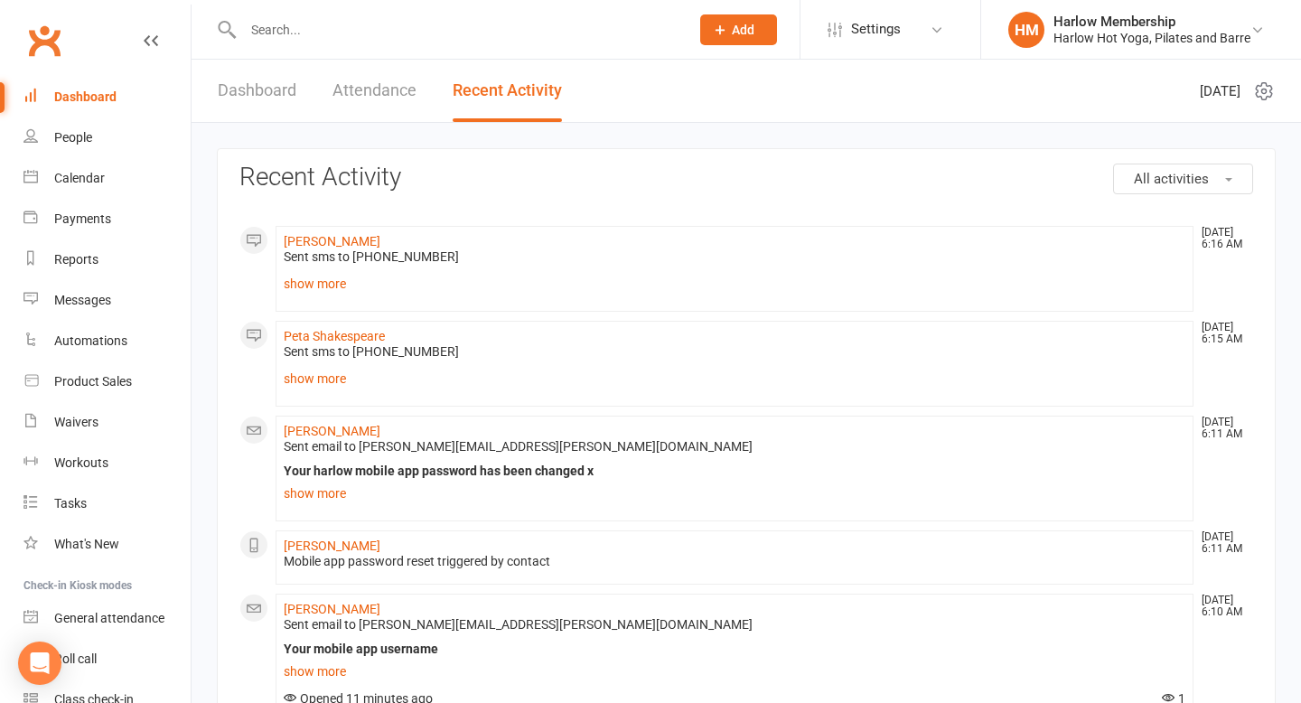
click at [351, 385] on link "show more" at bounding box center [734, 378] width 901 height 25
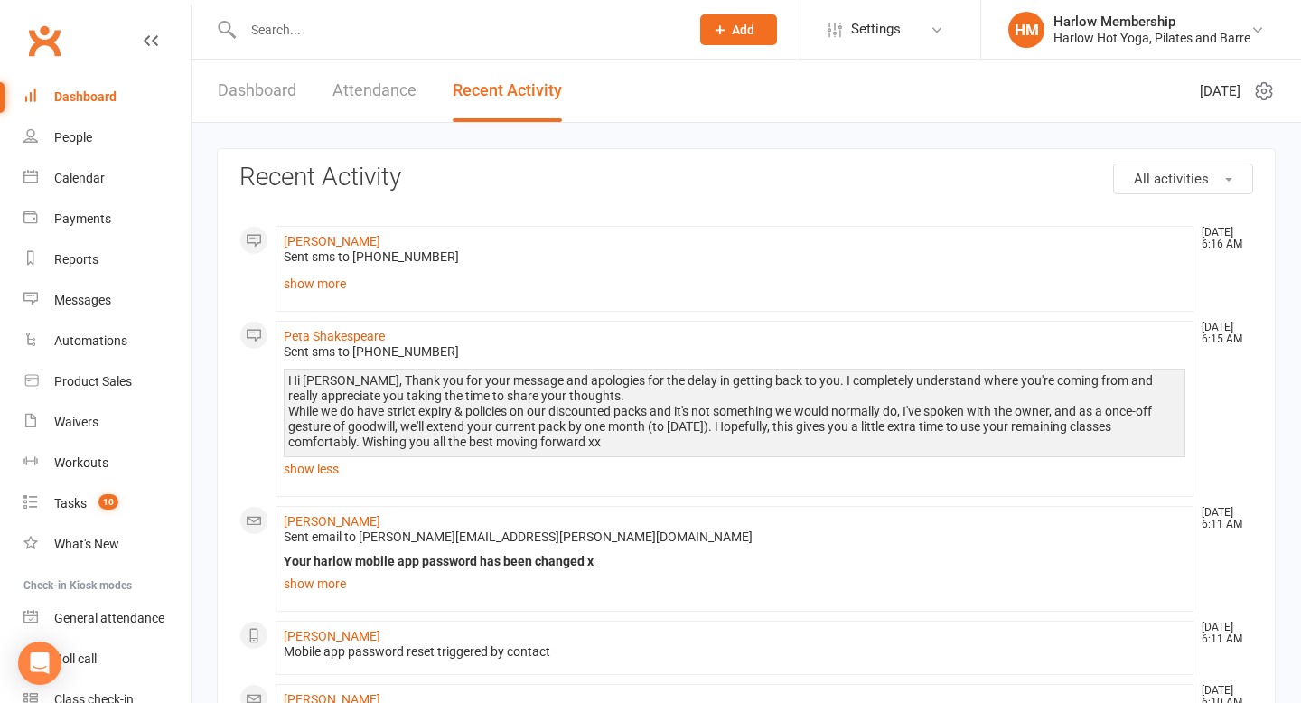
scroll to position [8, 0]
